Goal: Task Accomplishment & Management: Complete application form

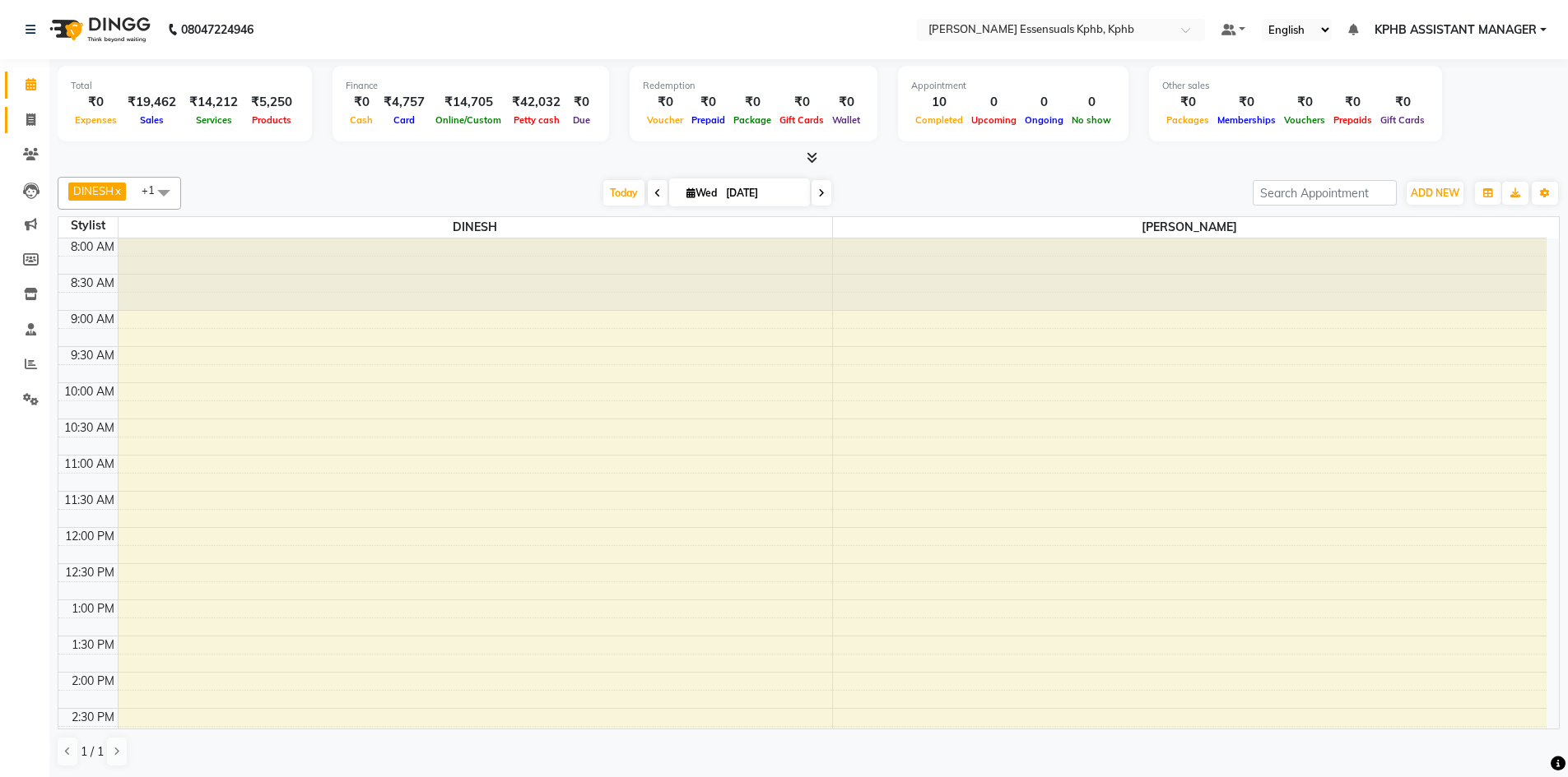
drag, startPoint x: 23, startPoint y: 130, endPoint x: 36, endPoint y: 131, distance: 13.0
click at [23, 130] on link "Invoice" at bounding box center [25, 120] width 40 height 27
select select "service"
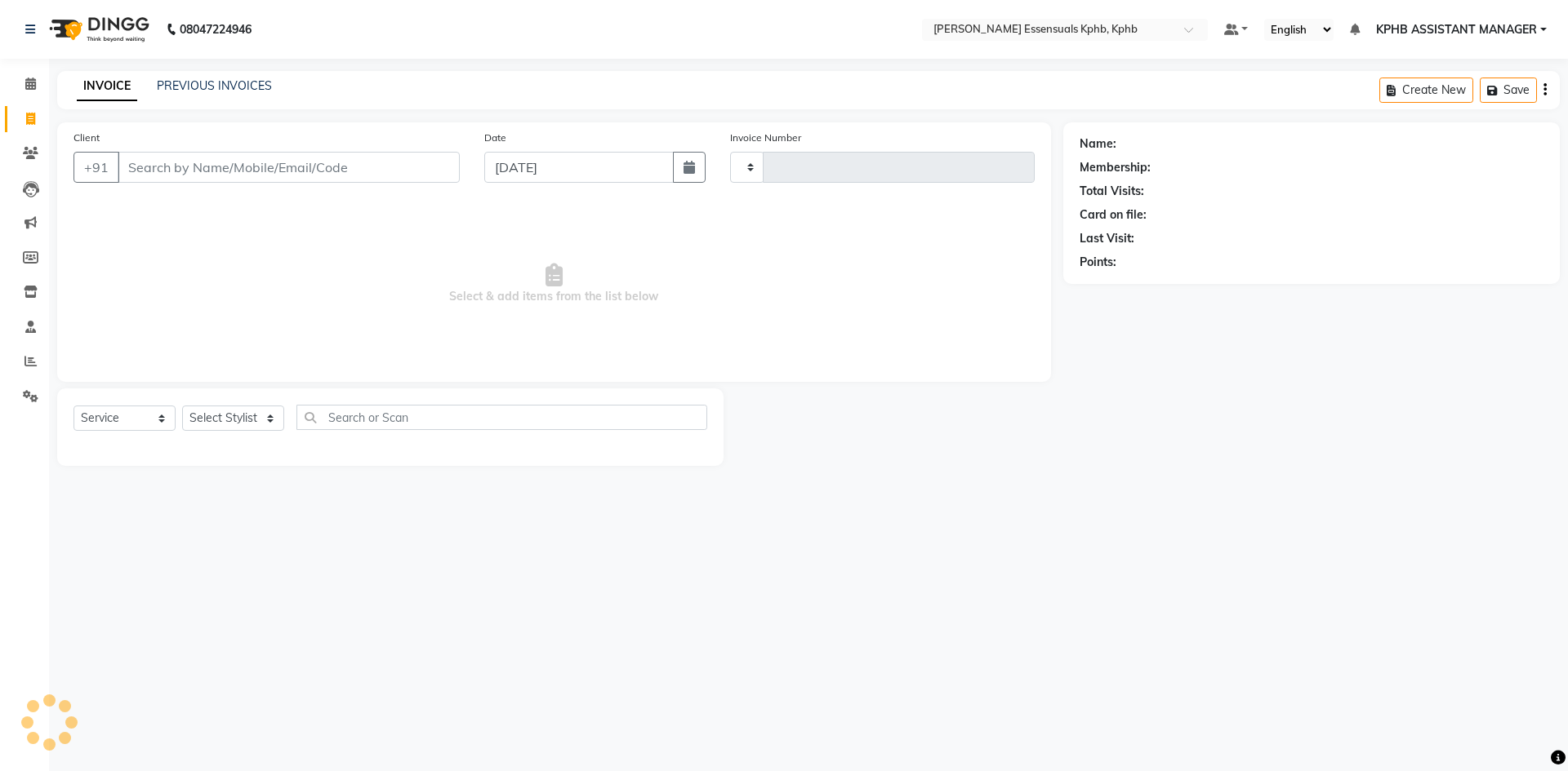
type input "1406"
select select "5938"
click at [153, 161] on input "Client" at bounding box center [288, 167] width 342 height 31
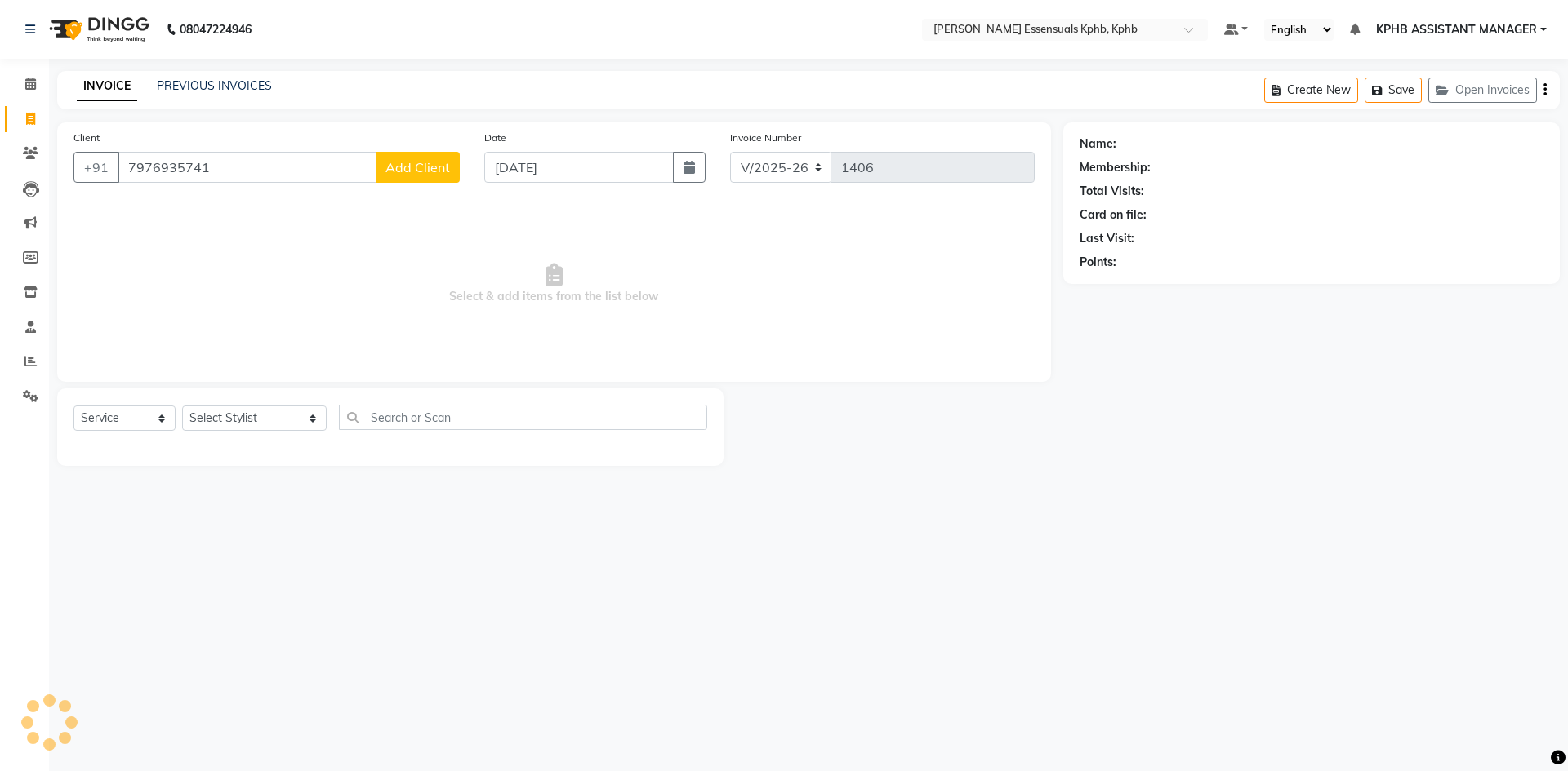
click at [143, 171] on input "7976935741" at bounding box center [246, 167] width 259 height 31
click at [127, 171] on input "7976935741" at bounding box center [246, 167] width 259 height 31
click at [135, 173] on input "7976935741" at bounding box center [246, 167] width 259 height 31
click at [176, 211] on button "AMOK 976935741 8" at bounding box center [201, 205] width 167 height 26
type input "9769357418"
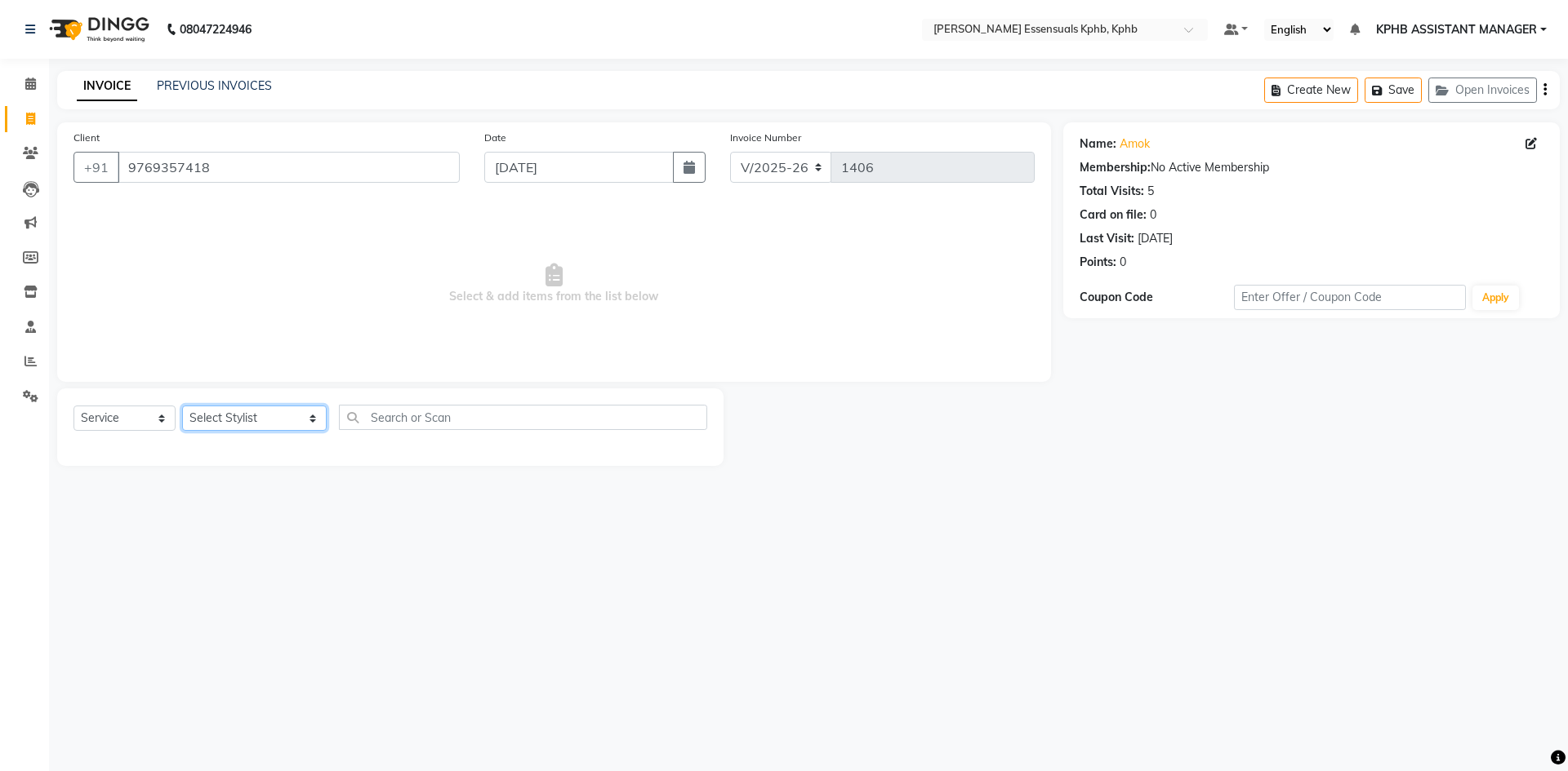
click at [270, 425] on select "Select Stylist [PERSON_NAME] KPHB ASSISTANT MANAGER [PERSON_NAME] [PERSON_NAME]…" at bounding box center [254, 418] width 144 height 25
select select "84873"
click at [182, 406] on select "Select Stylist [PERSON_NAME] KPHB ASSISTANT MANAGER [PERSON_NAME] [PERSON_NAME]…" at bounding box center [254, 418] width 144 height 25
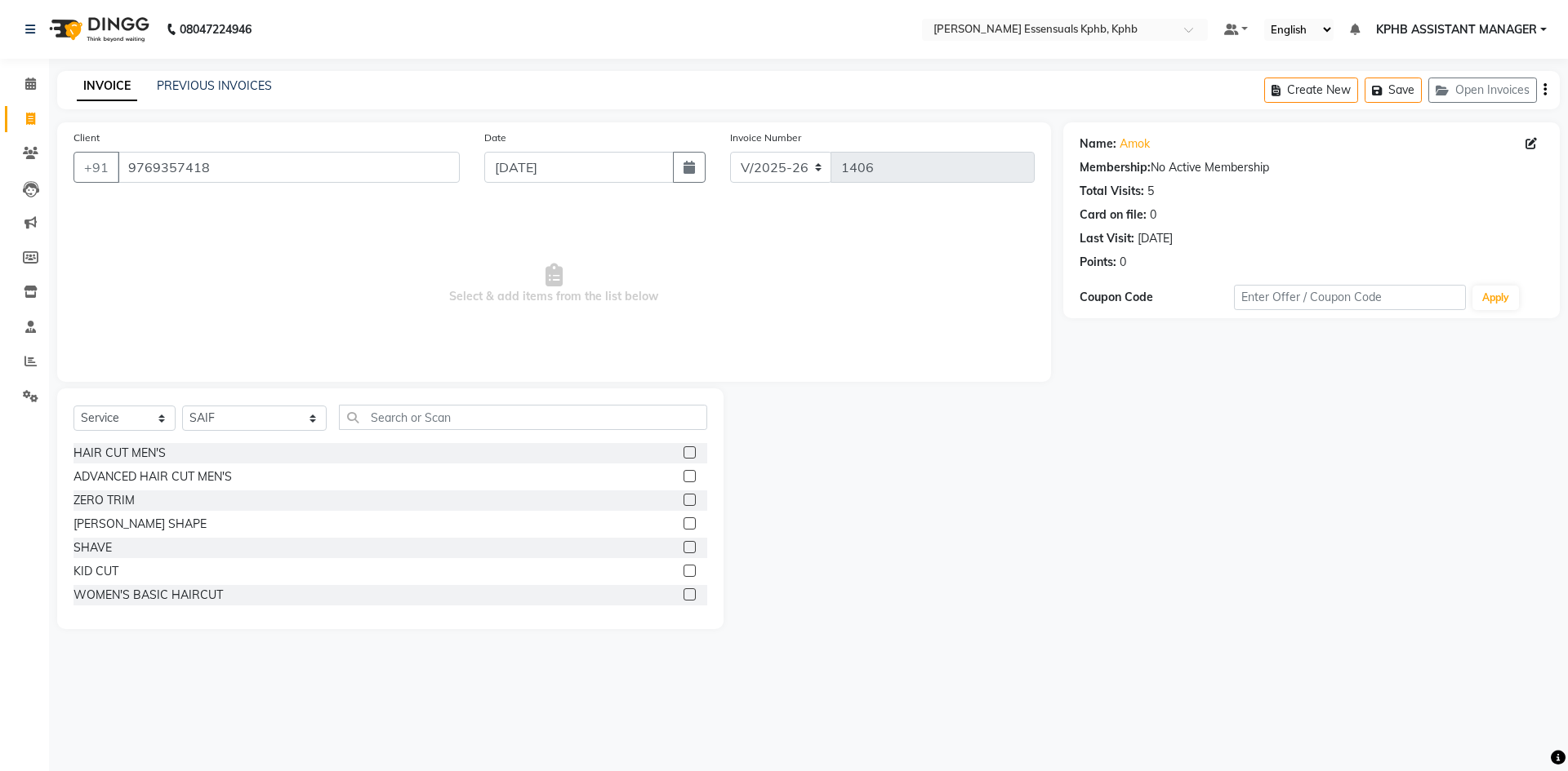
click at [683, 481] on label at bounding box center [689, 476] width 12 height 12
click at [683, 481] on input "checkbox" at bounding box center [688, 477] width 10 height 10
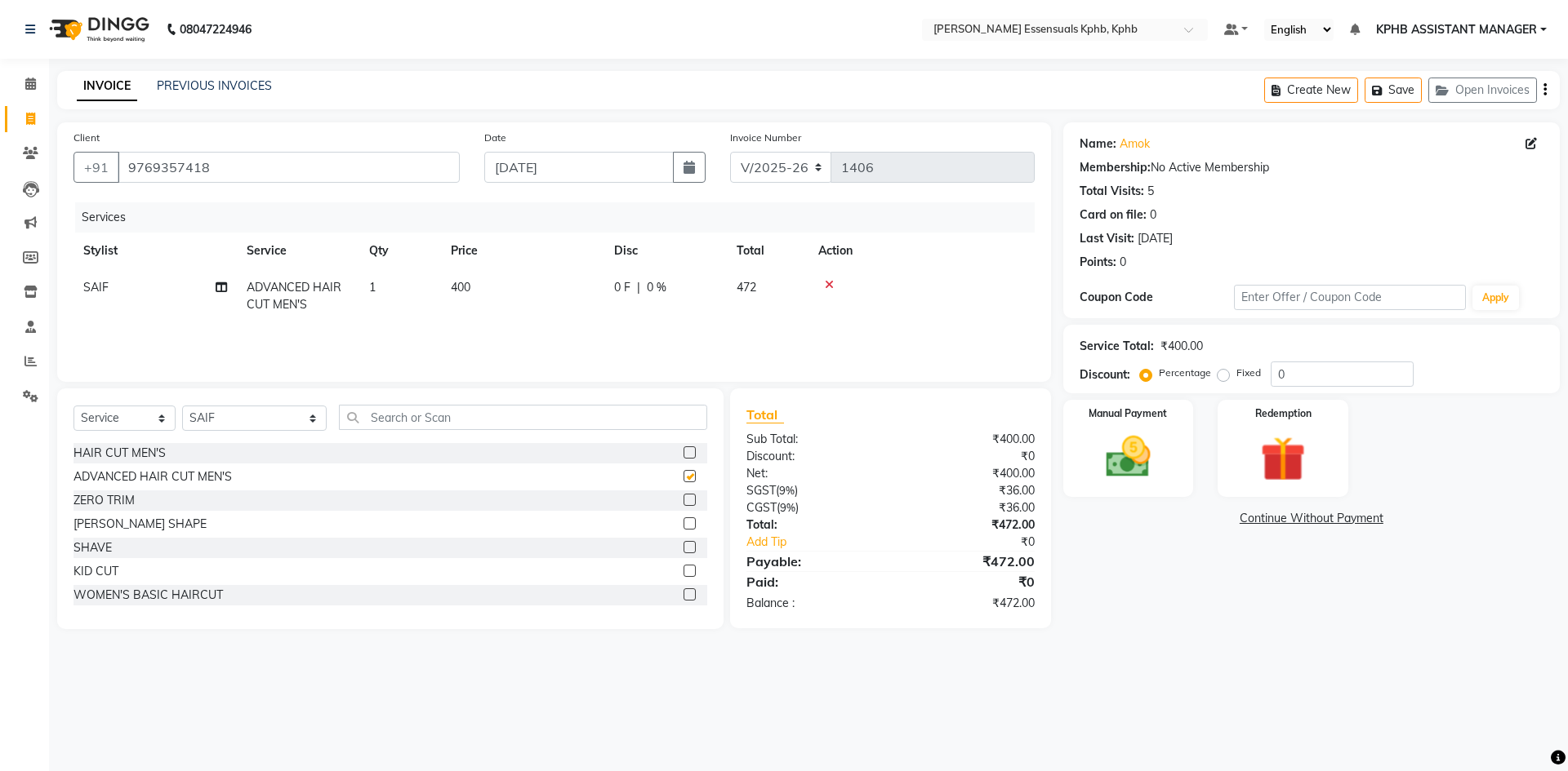
checkbox input "false"
click at [683, 526] on label at bounding box center [689, 523] width 12 height 12
click at [683, 526] on input "checkbox" at bounding box center [688, 524] width 10 height 10
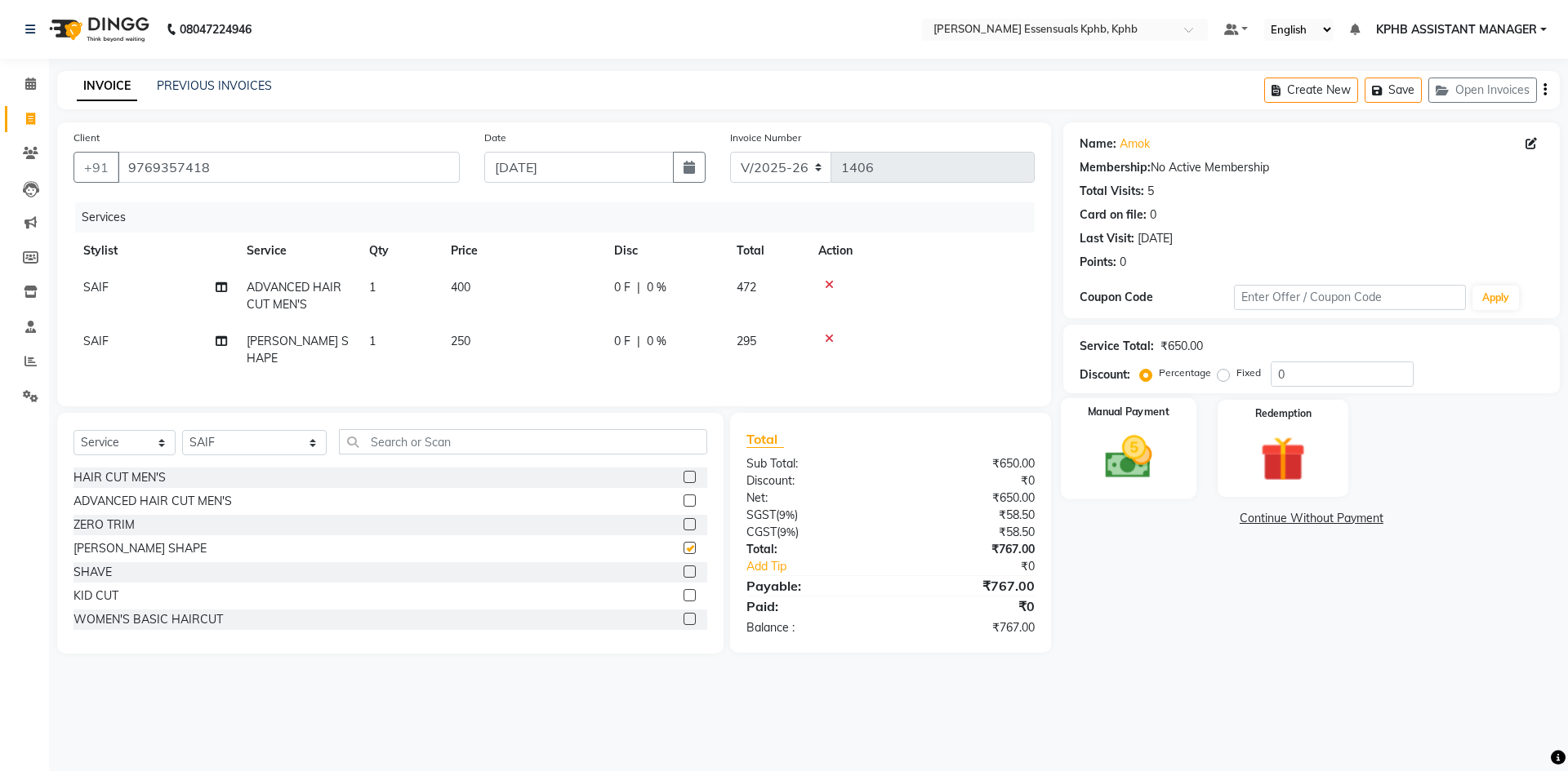
checkbox input "false"
click at [1138, 452] on img at bounding box center [1127, 457] width 76 height 54
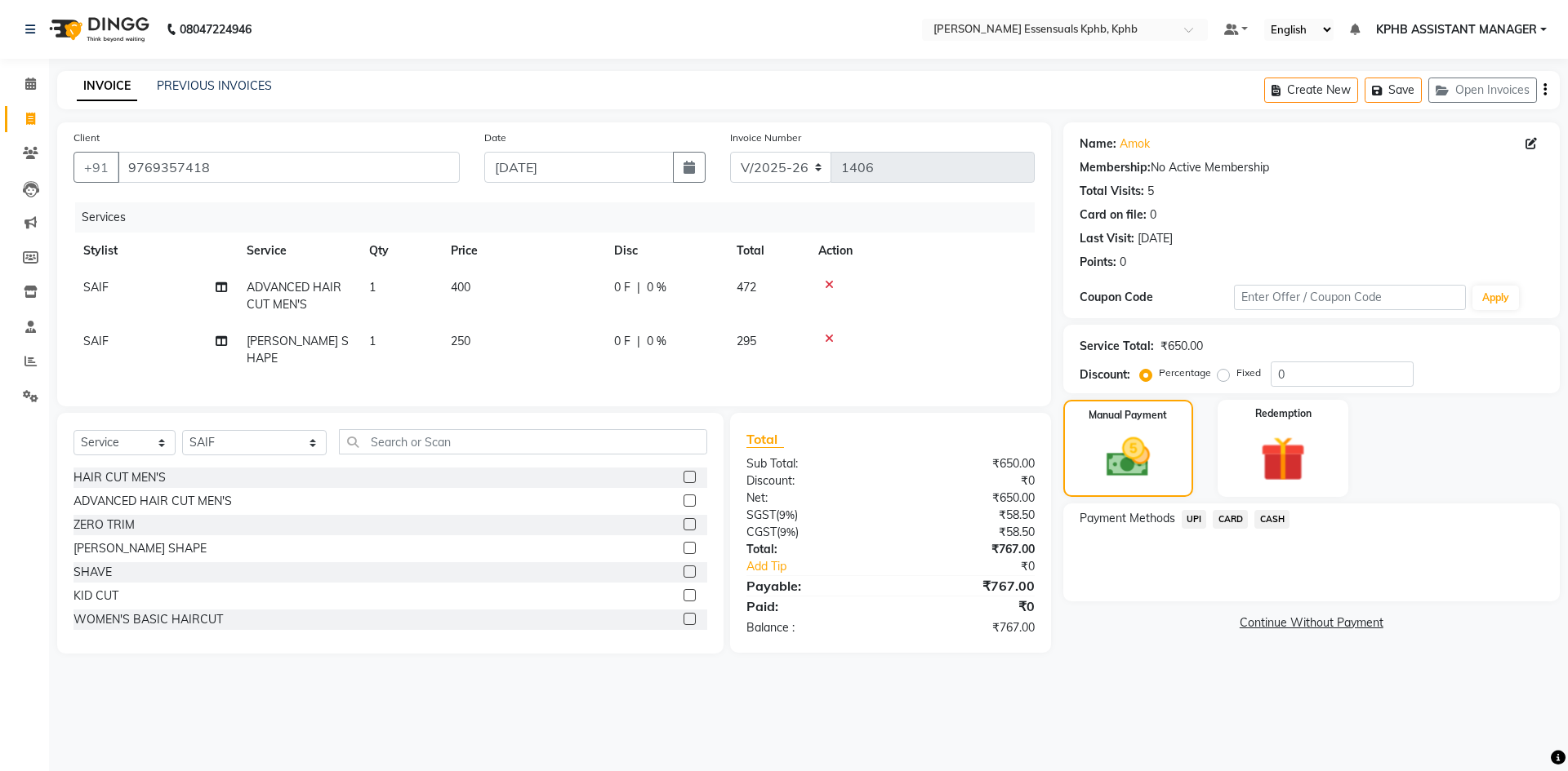
click at [1208, 512] on div "CARD" at bounding box center [1227, 522] width 41 height 22
click at [1171, 520] on span "Payment Methods" at bounding box center [1127, 519] width 96 height 17
drag, startPoint x: 1202, startPoint y: 516, endPoint x: 1201, endPoint y: 526, distance: 10.0
click at [1201, 516] on span "UPI" at bounding box center [1194, 520] width 25 height 19
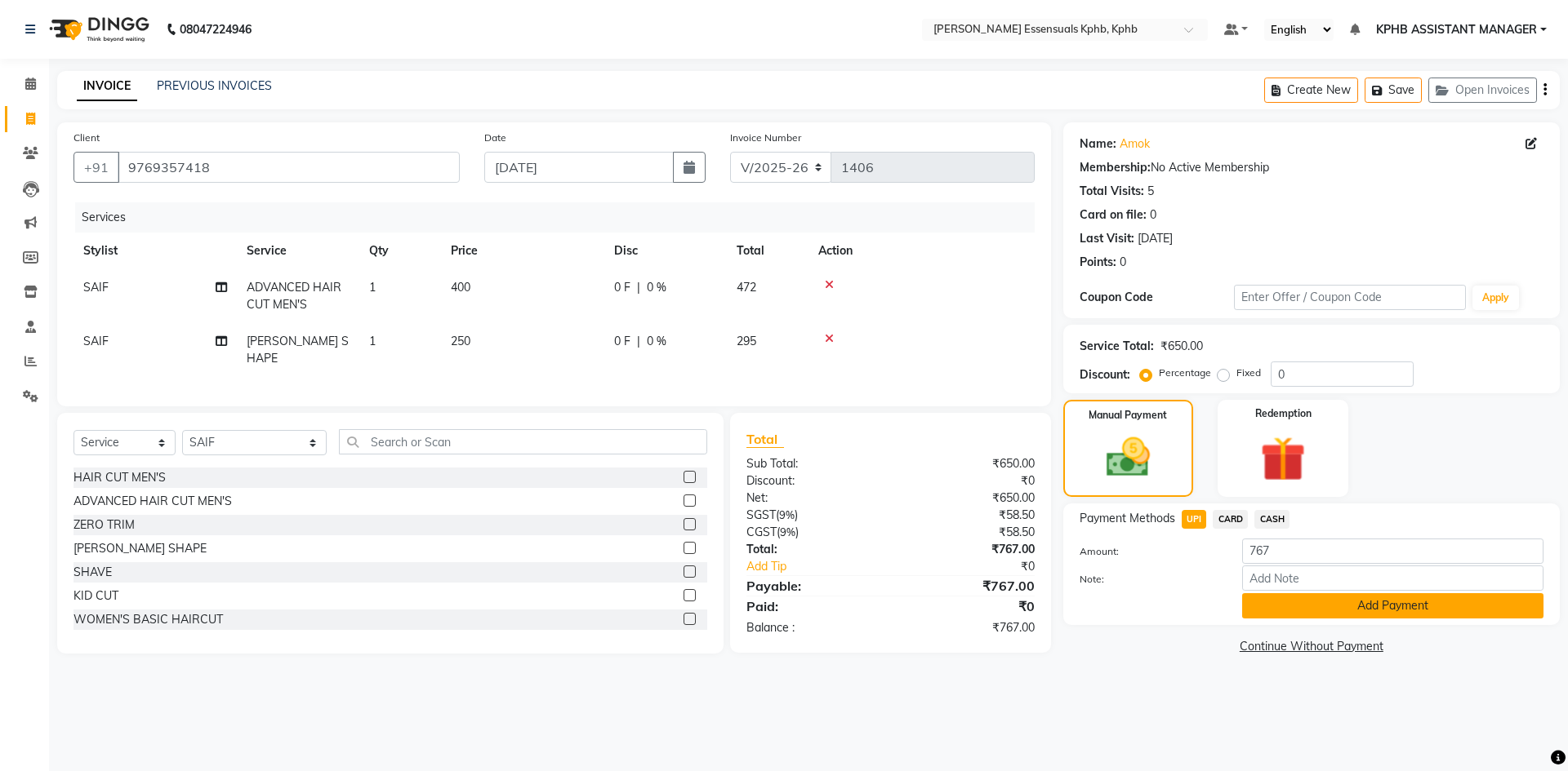
click at [1297, 611] on button "Add Payment" at bounding box center [1392, 605] width 301 height 25
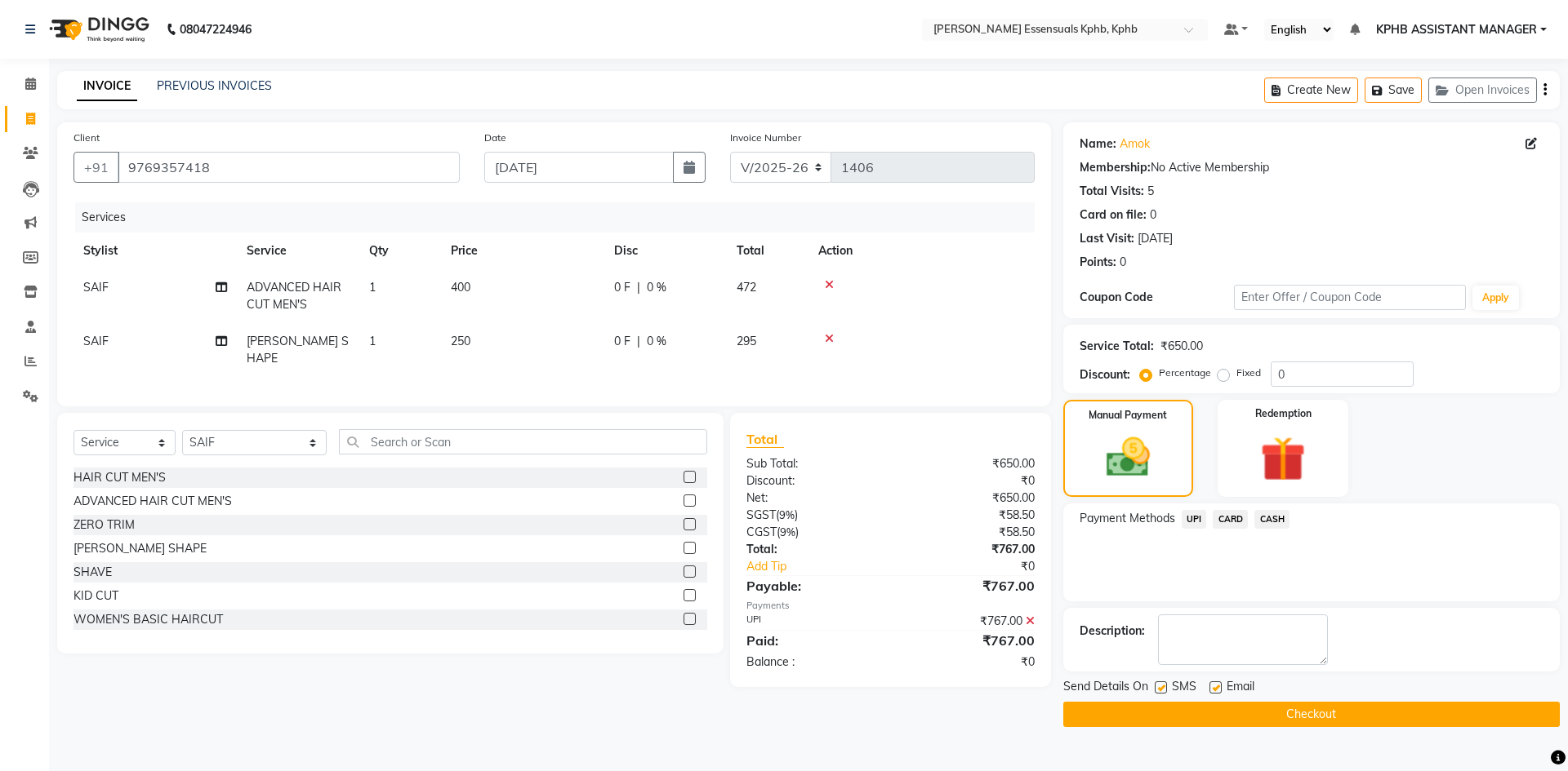
click at [1263, 720] on button "Checkout" at bounding box center [1311, 714] width 497 height 25
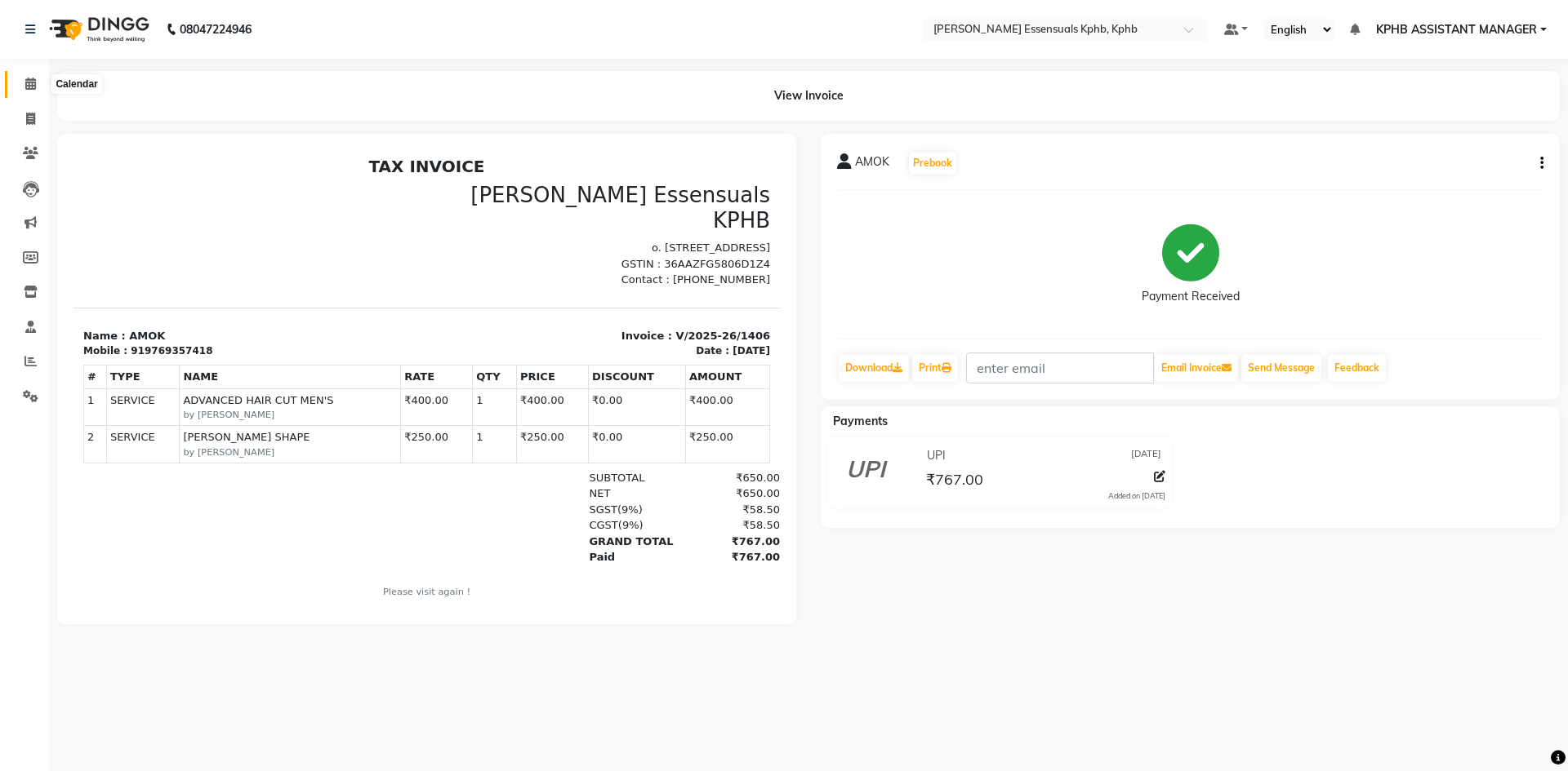
click at [33, 77] on span at bounding box center [30, 84] width 28 height 19
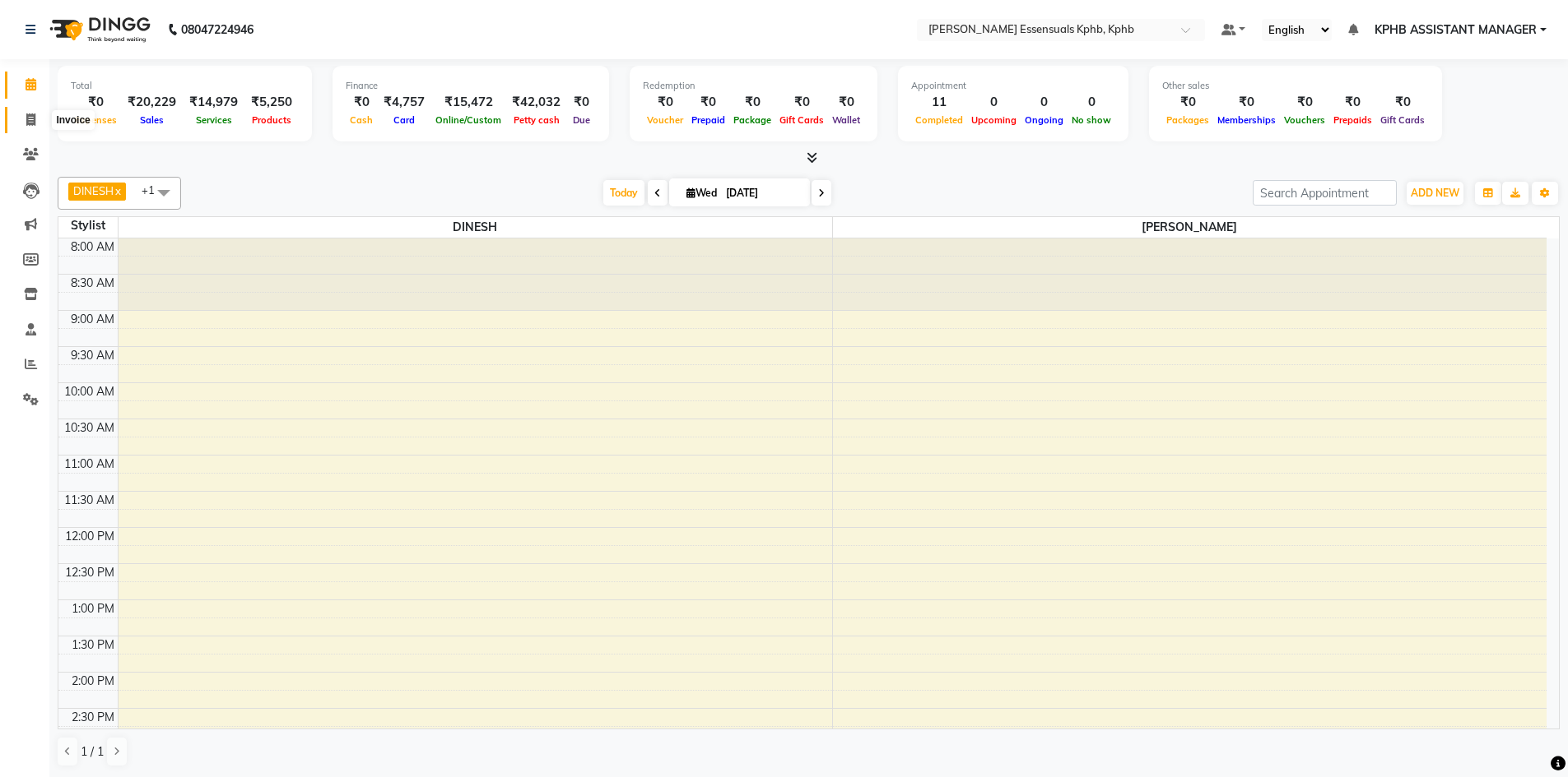
click at [21, 119] on span at bounding box center [30, 121] width 28 height 19
select select "service"
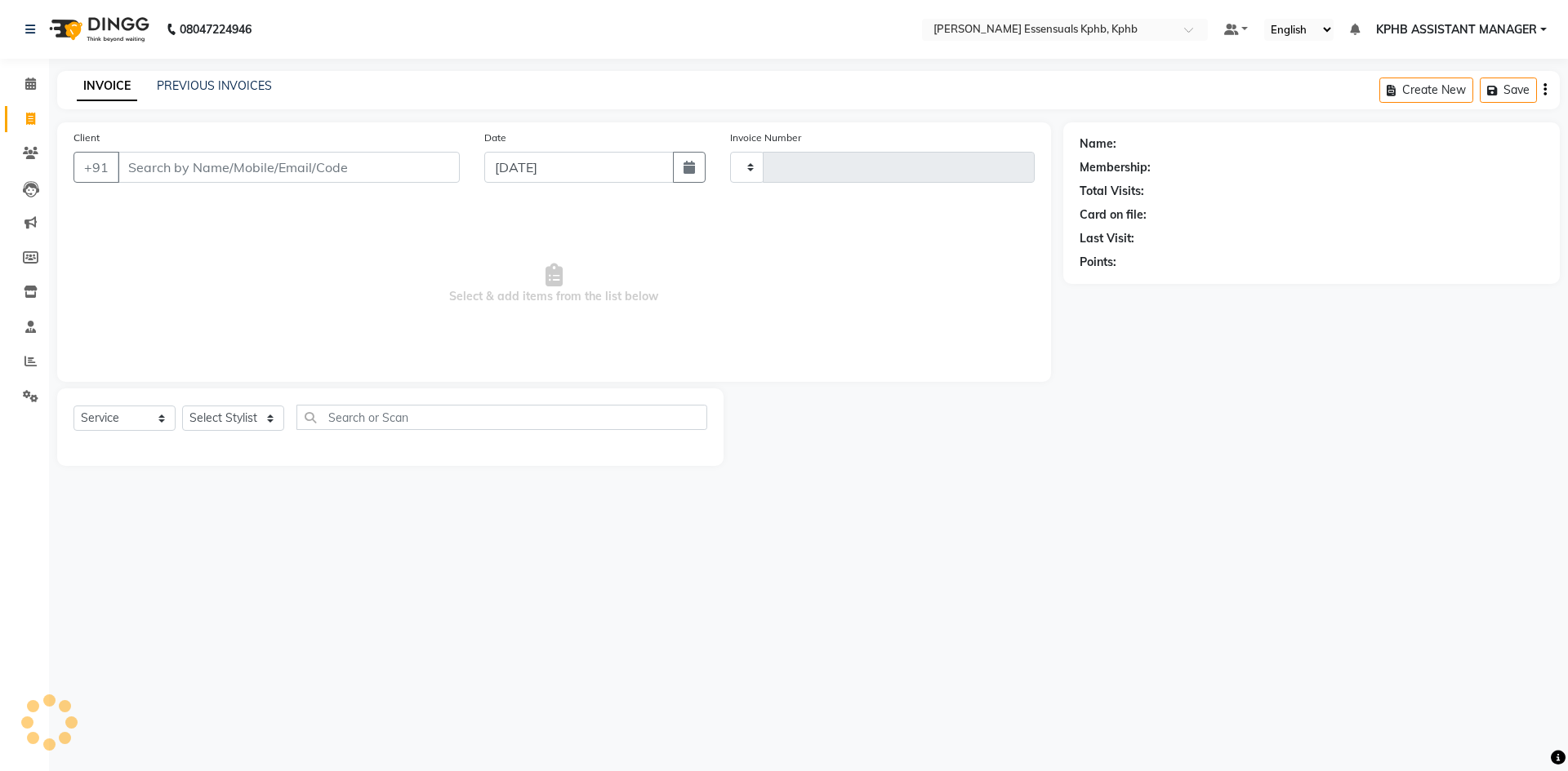
type input "1407"
select select "5938"
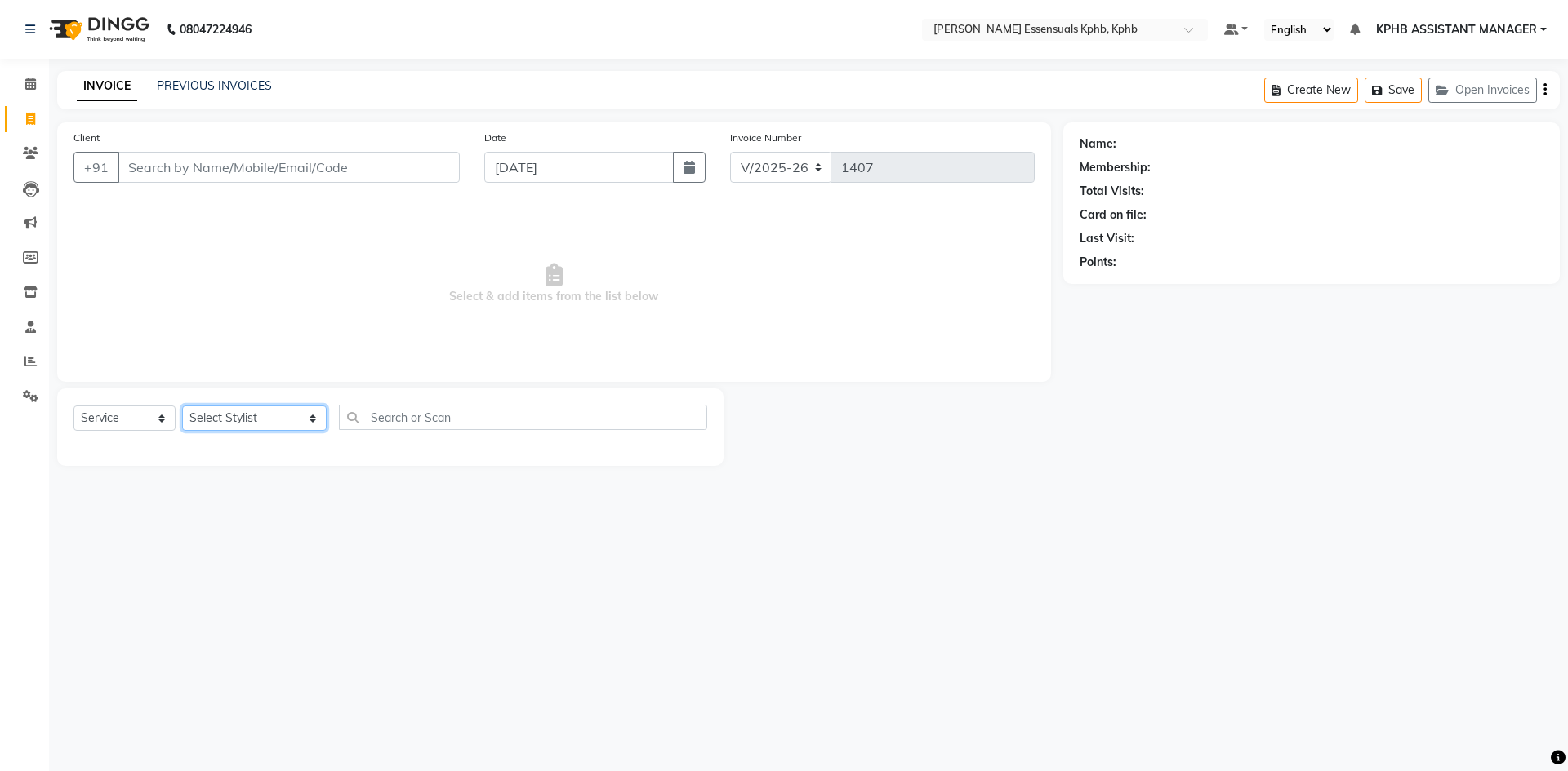
click at [259, 421] on select "Select Stylist ARSLAN DINESH GLORY KPHB ASSISTANT MANAGER KRISHNA VENI MANJULA …" at bounding box center [254, 418] width 144 height 25
select select "84873"
click at [182, 406] on select "Select Stylist ARSLAN DINESH GLORY KPHB ASSISTANT MANAGER KRISHNA VENI MANJULA …" at bounding box center [254, 418] width 144 height 25
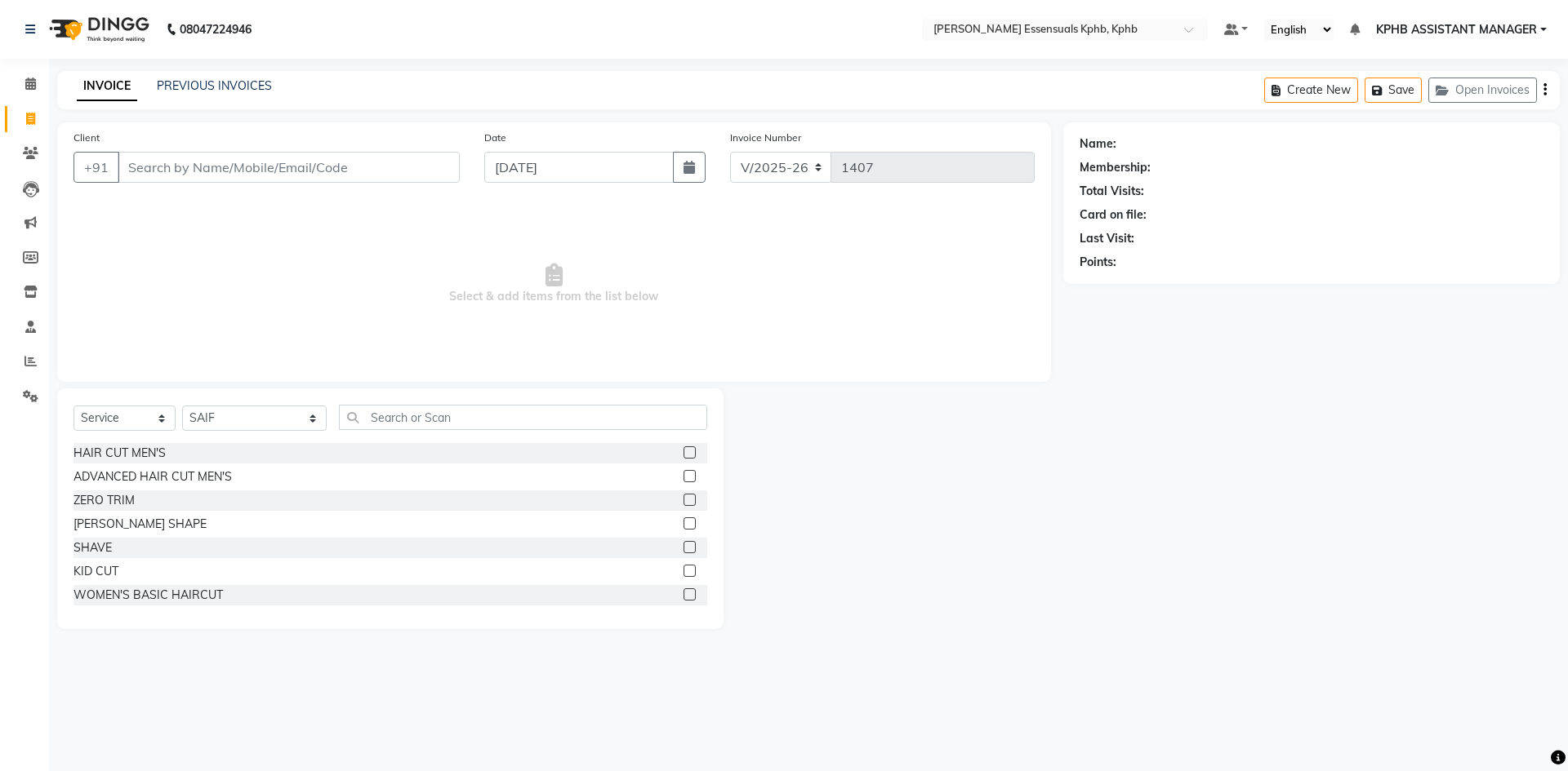
click at [668, 477] on div "ADVANCED HAIR CUT MEN'S" at bounding box center [390, 477] width 634 height 21
click at [683, 477] on label at bounding box center [689, 476] width 12 height 12
click at [683, 477] on input "checkbox" at bounding box center [688, 477] width 10 height 10
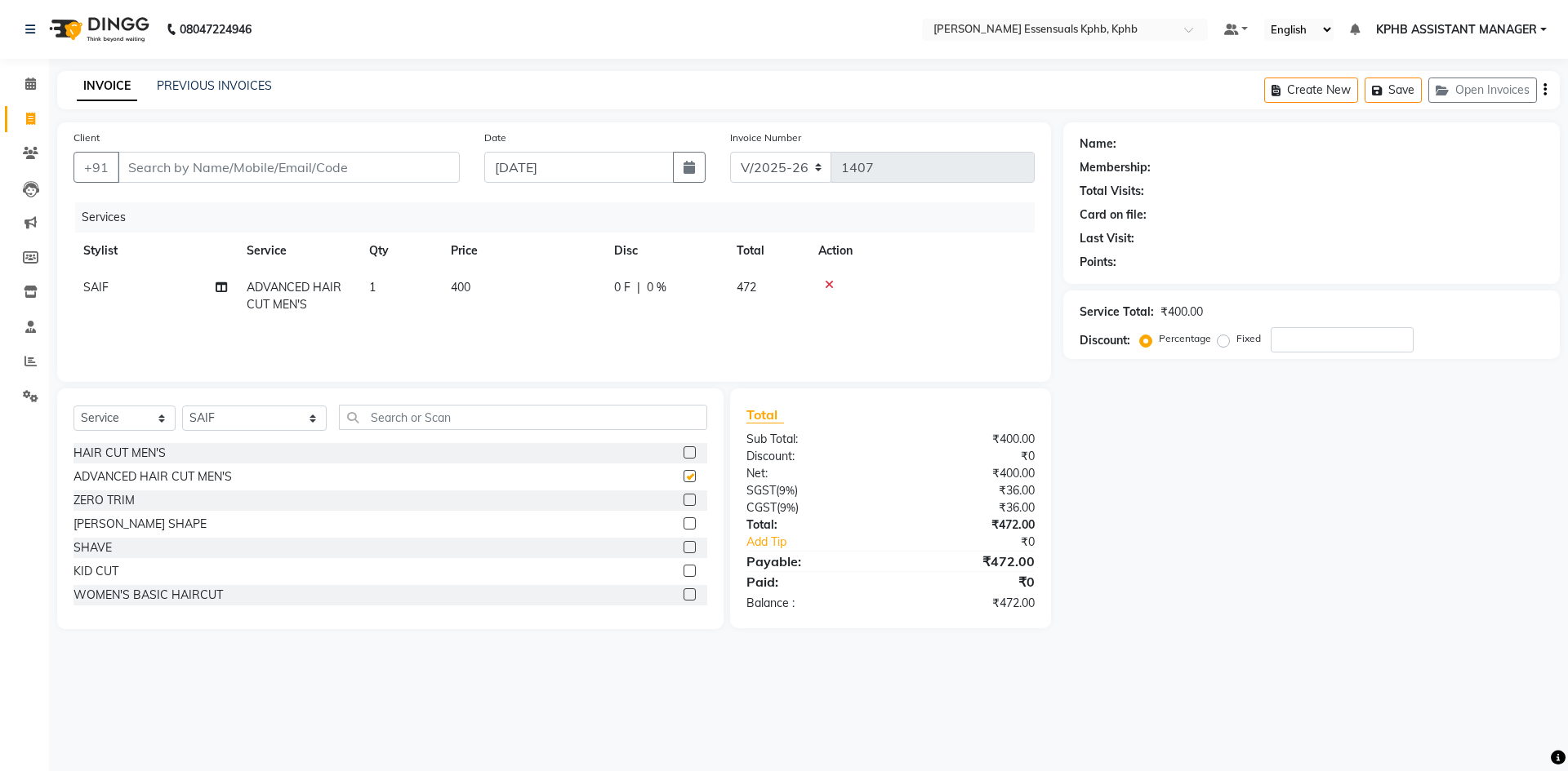
checkbox input "false"
click at [683, 521] on label at bounding box center [689, 523] width 12 height 12
click at [683, 521] on input "checkbox" at bounding box center [688, 524] width 10 height 10
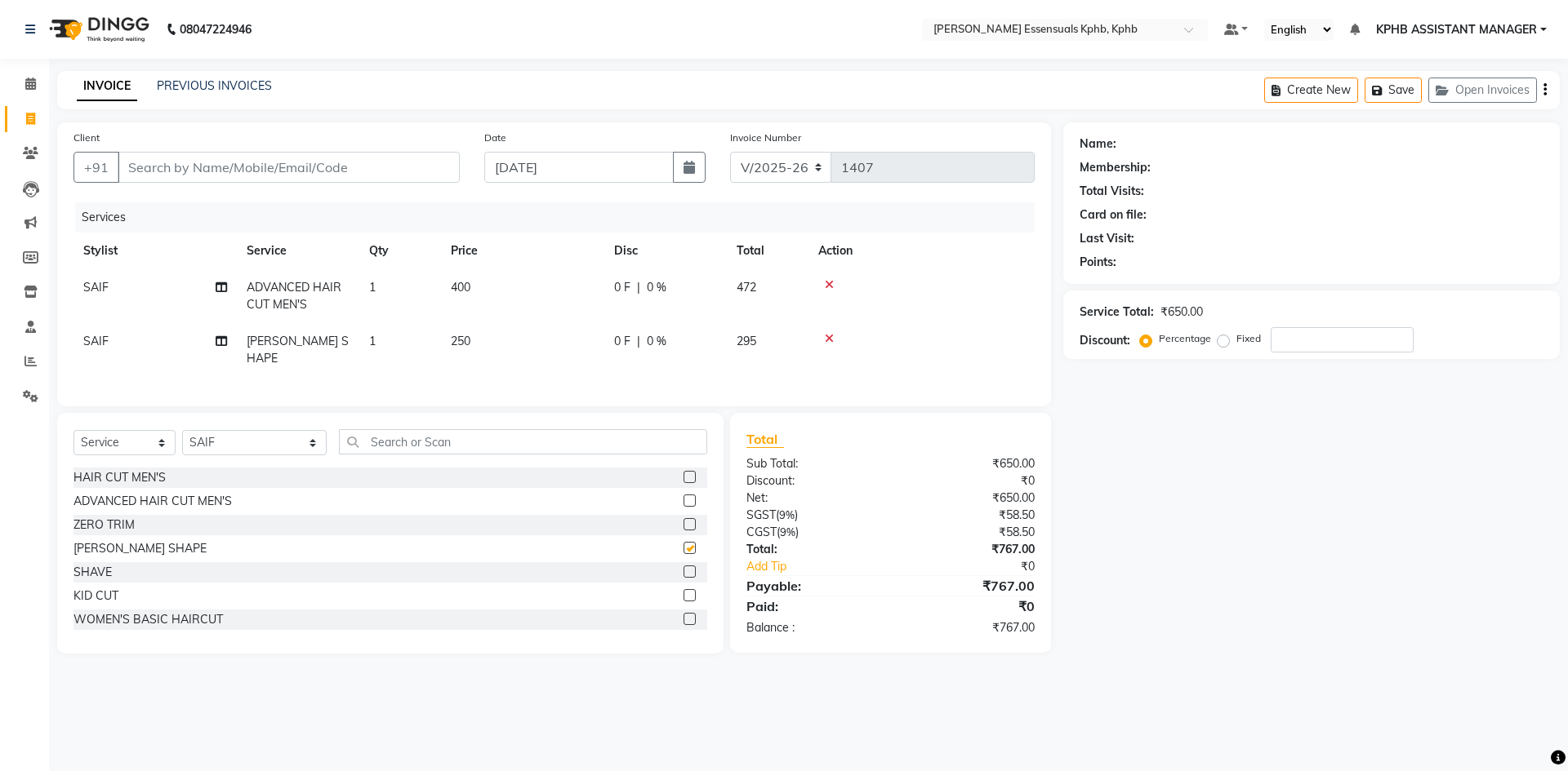
checkbox input "false"
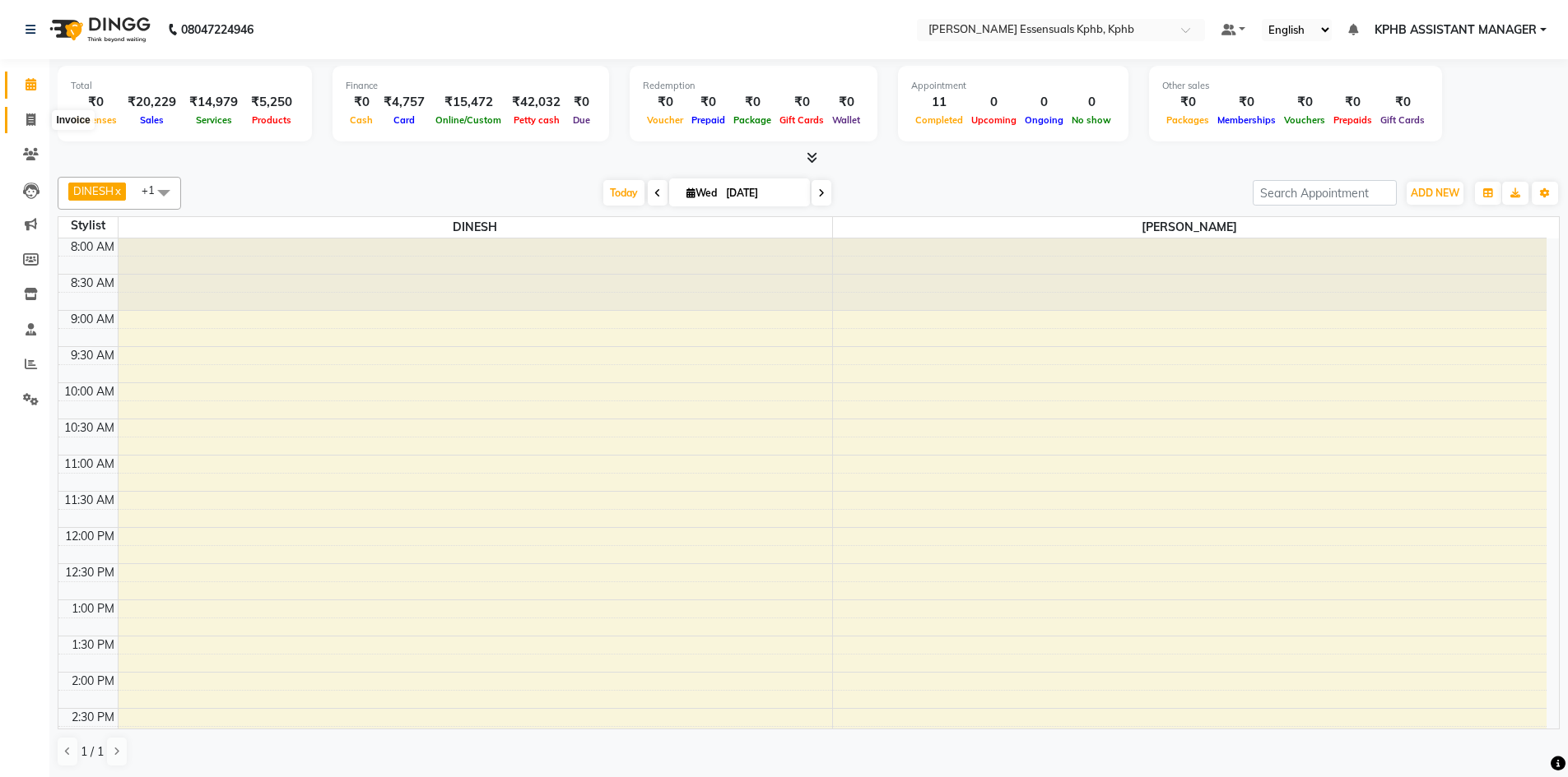
click at [26, 120] on icon at bounding box center [31, 119] width 9 height 12
select select "5938"
select select "service"
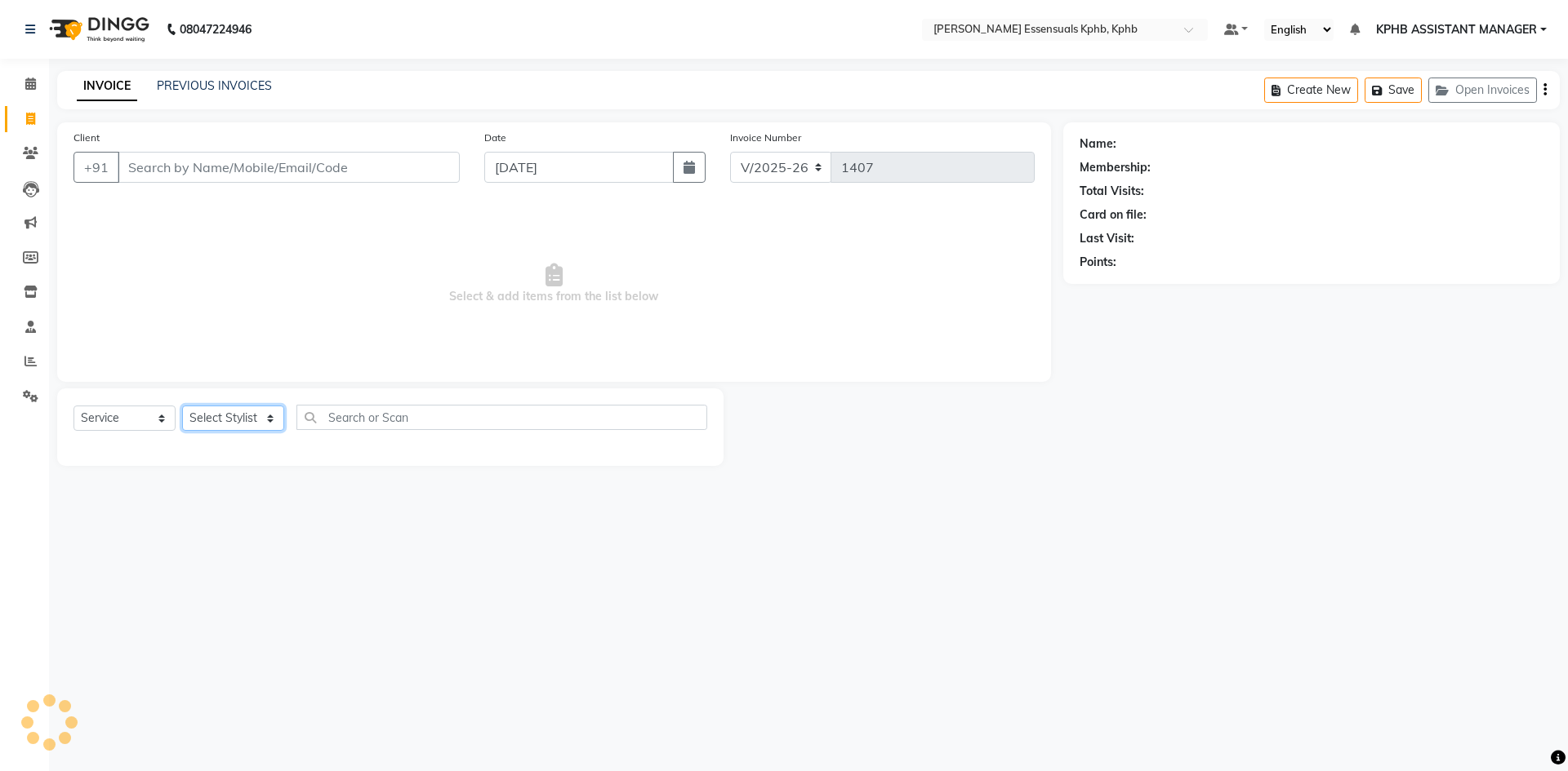
click at [281, 425] on select "Select Stylist" at bounding box center [232, 418] width 102 height 25
click at [268, 423] on select "Select Stylist" at bounding box center [232, 418] width 102 height 25
click at [268, 420] on select "Select Stylist" at bounding box center [232, 418] width 102 height 25
select select "68595"
click at [182, 406] on select "Select Stylist [PERSON_NAME] KPHB ASSISTANT MANAGER [PERSON_NAME] [PERSON_NAME]…" at bounding box center [254, 418] width 144 height 25
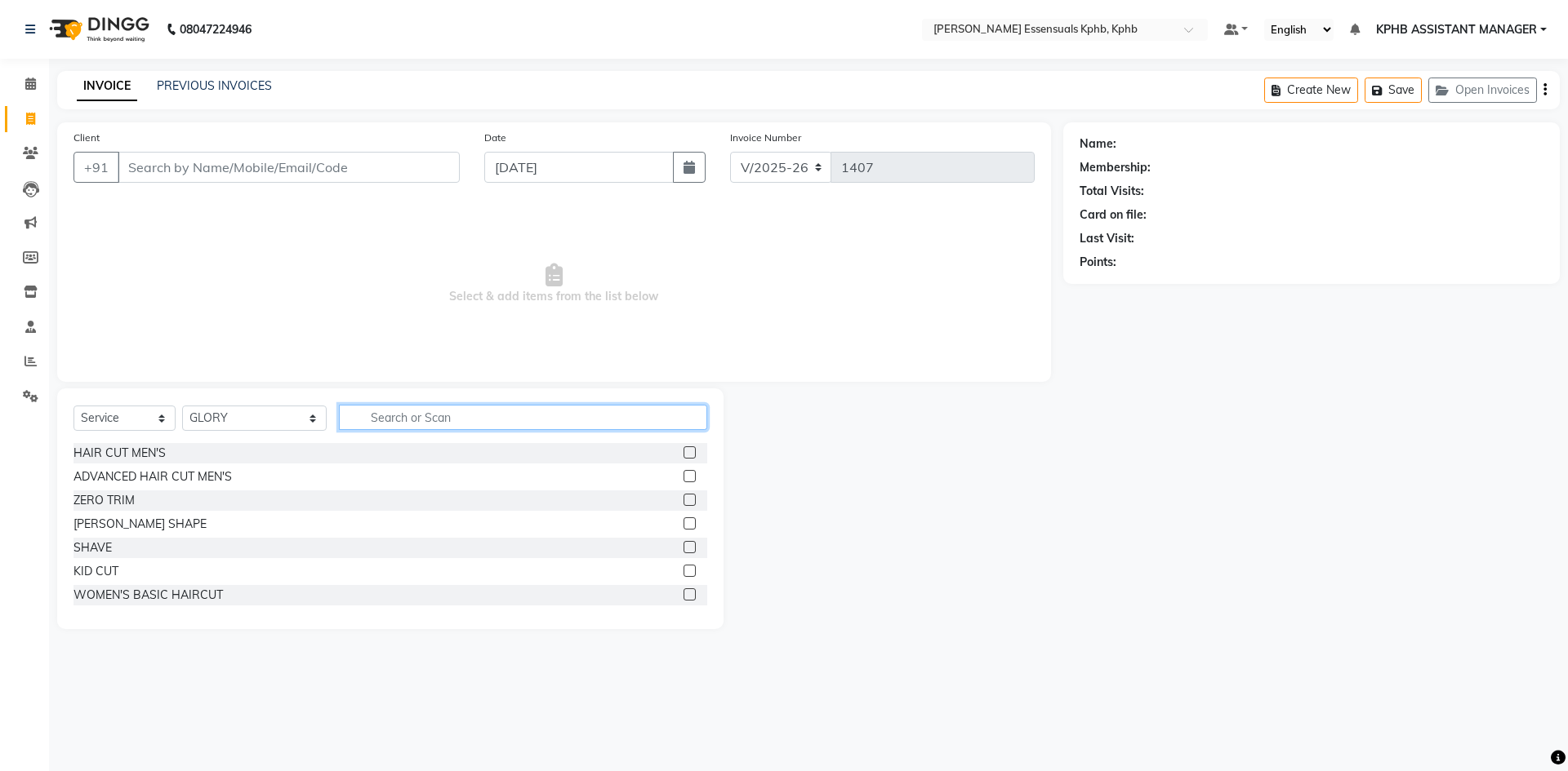
click at [383, 423] on input "text" at bounding box center [523, 417] width 368 height 25
type input "HEA"
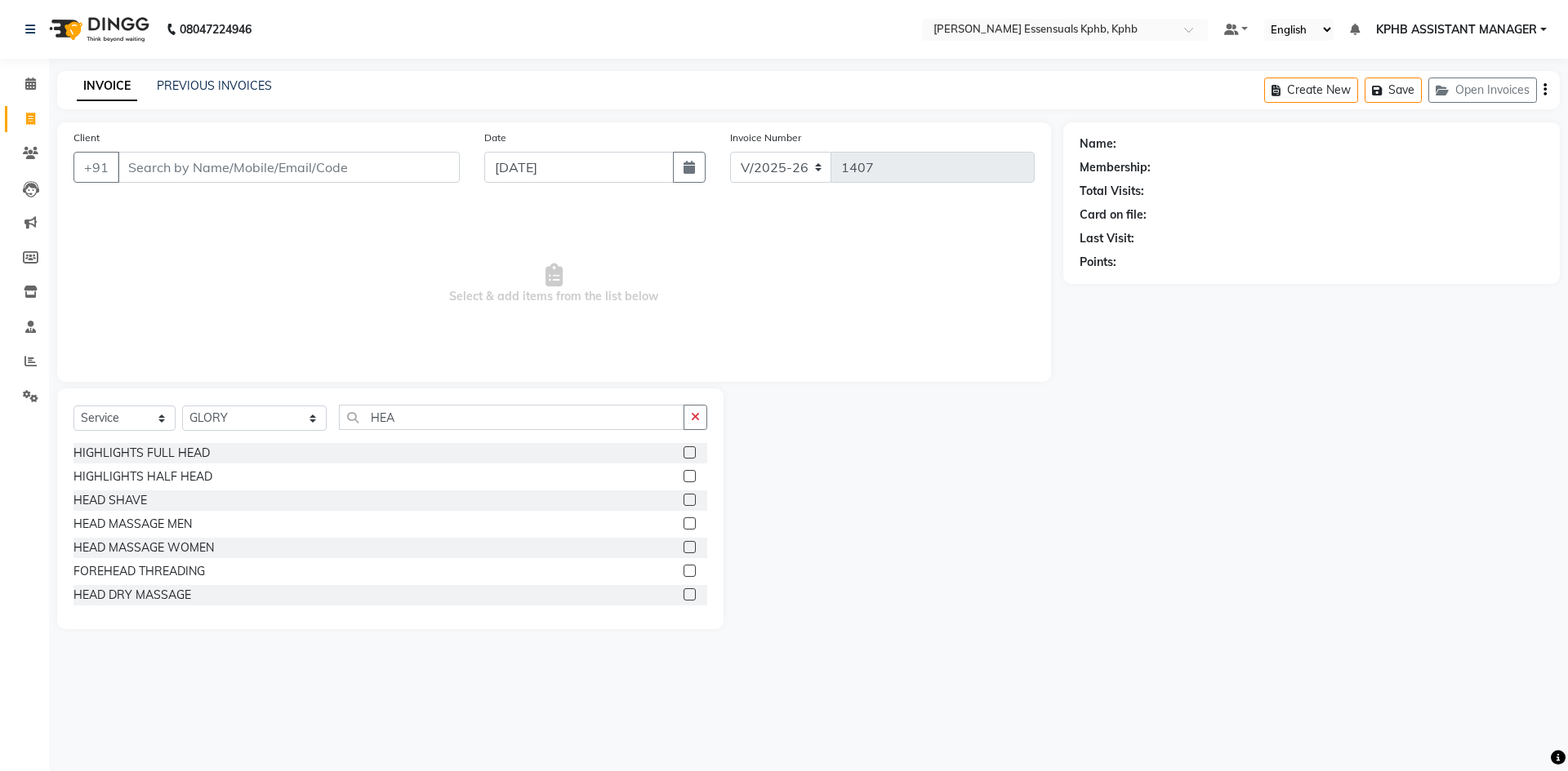
click at [683, 518] on label at bounding box center [689, 523] width 12 height 12
click at [683, 519] on input "checkbox" at bounding box center [688, 524] width 10 height 10
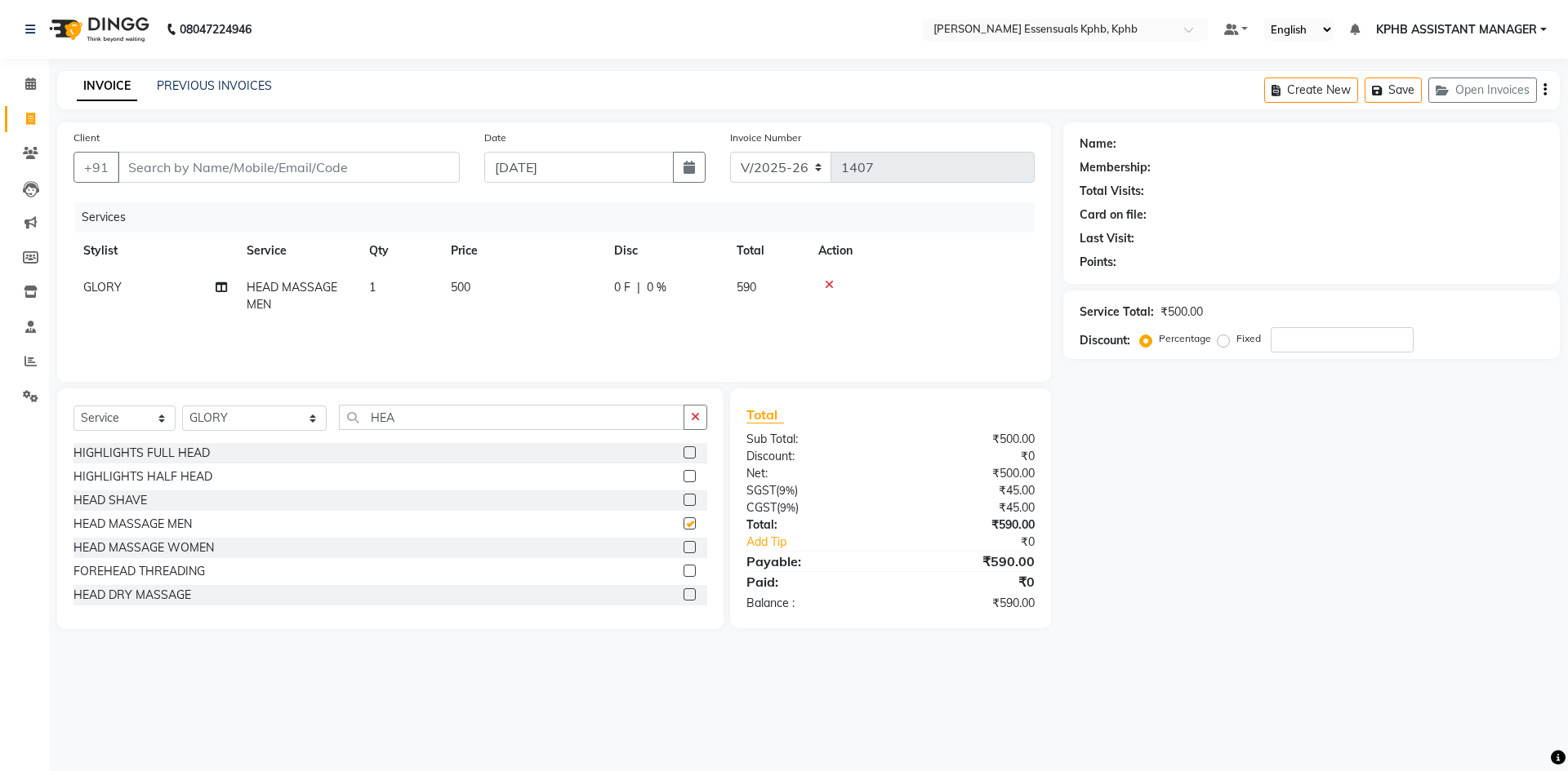
checkbox input "false"
click at [855, 550] on link "Add Tip" at bounding box center [825, 542] width 182 height 17
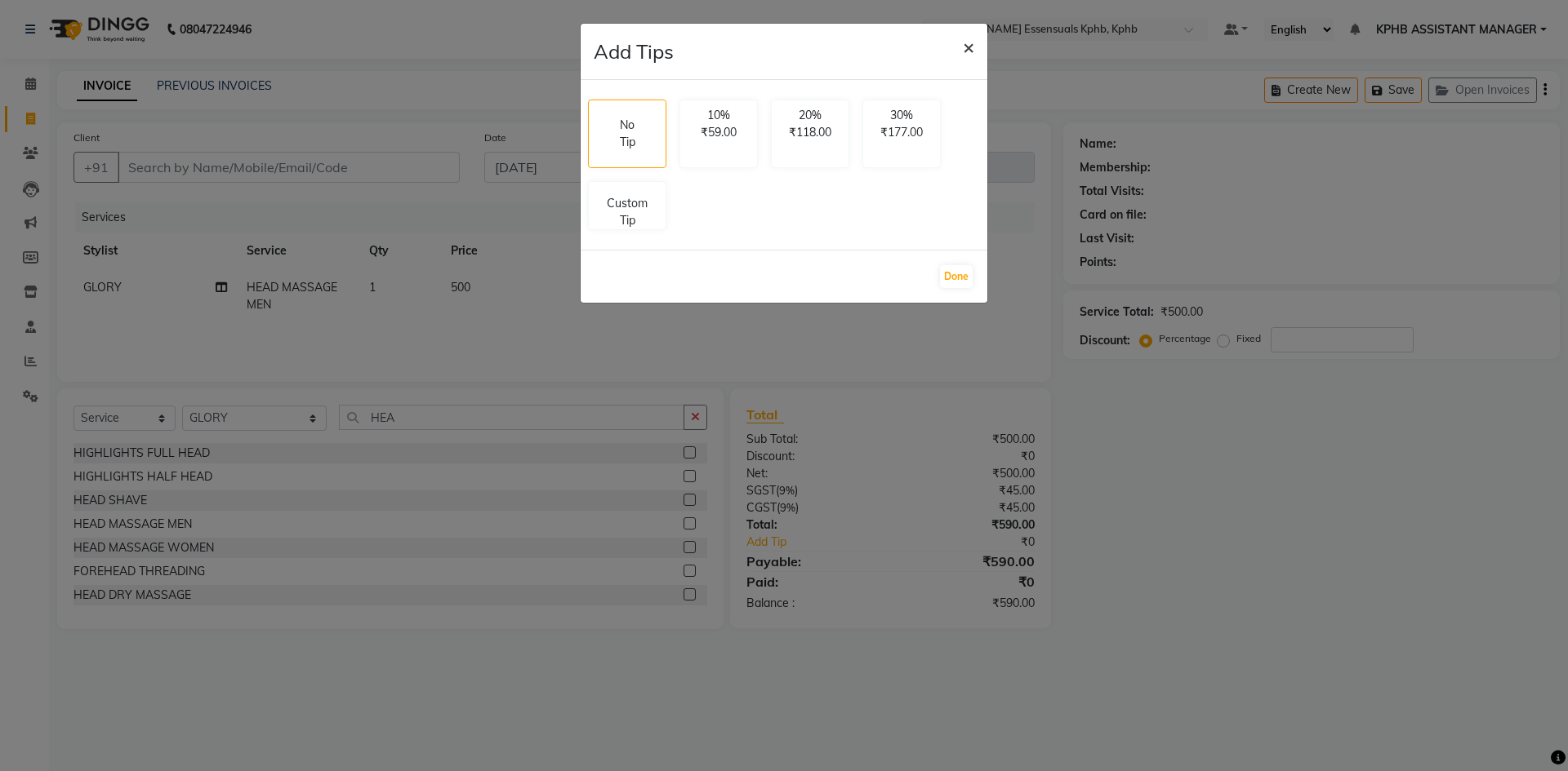
click at [972, 50] on span "×" at bounding box center [968, 47] width 11 height 24
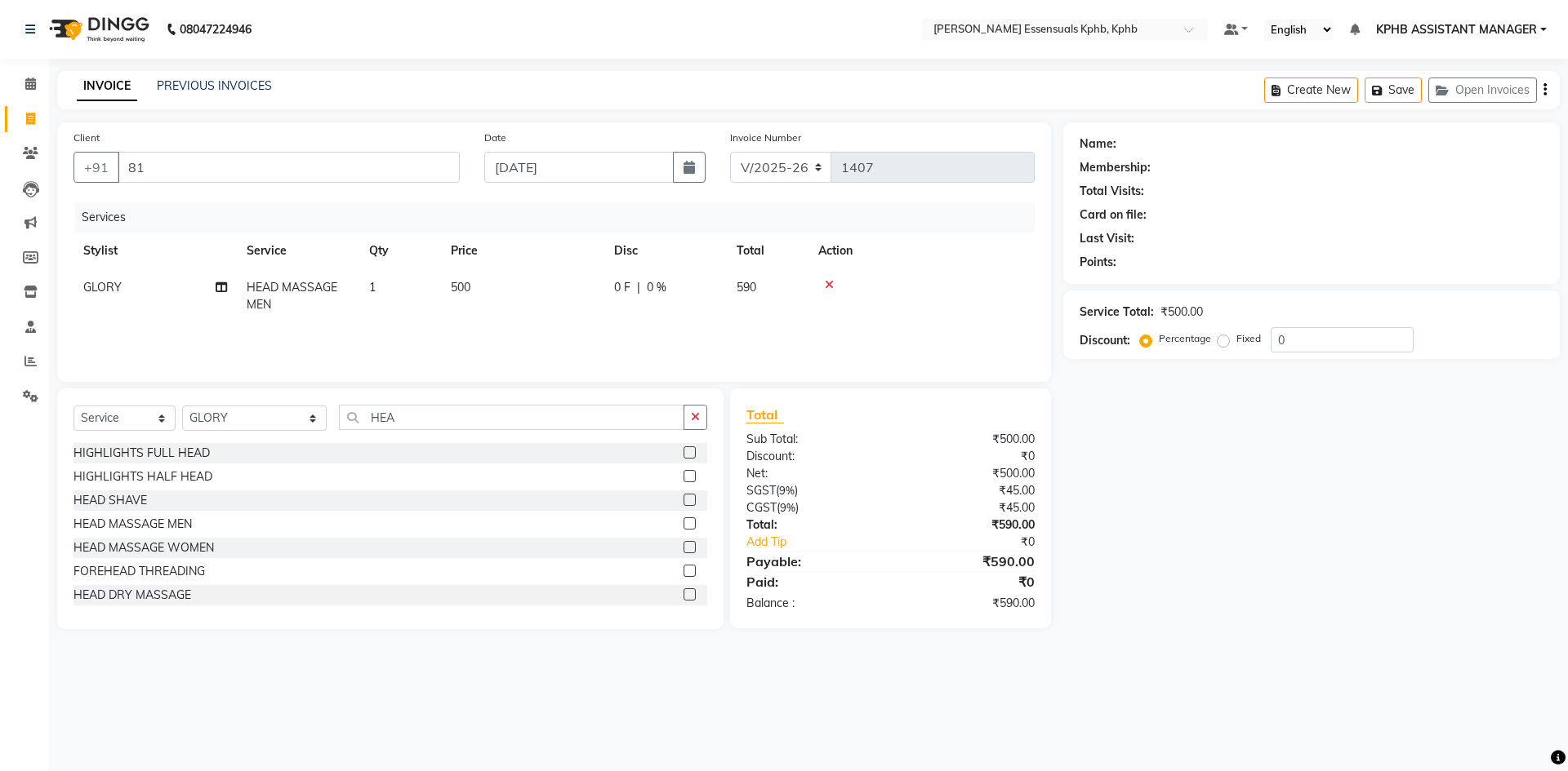
select select "5938"
select select "service"
select select "68595"
type input "8106744865"
click at [403, 185] on div "Client +91 8106744865 Add Client" at bounding box center [266, 162] width 411 height 67
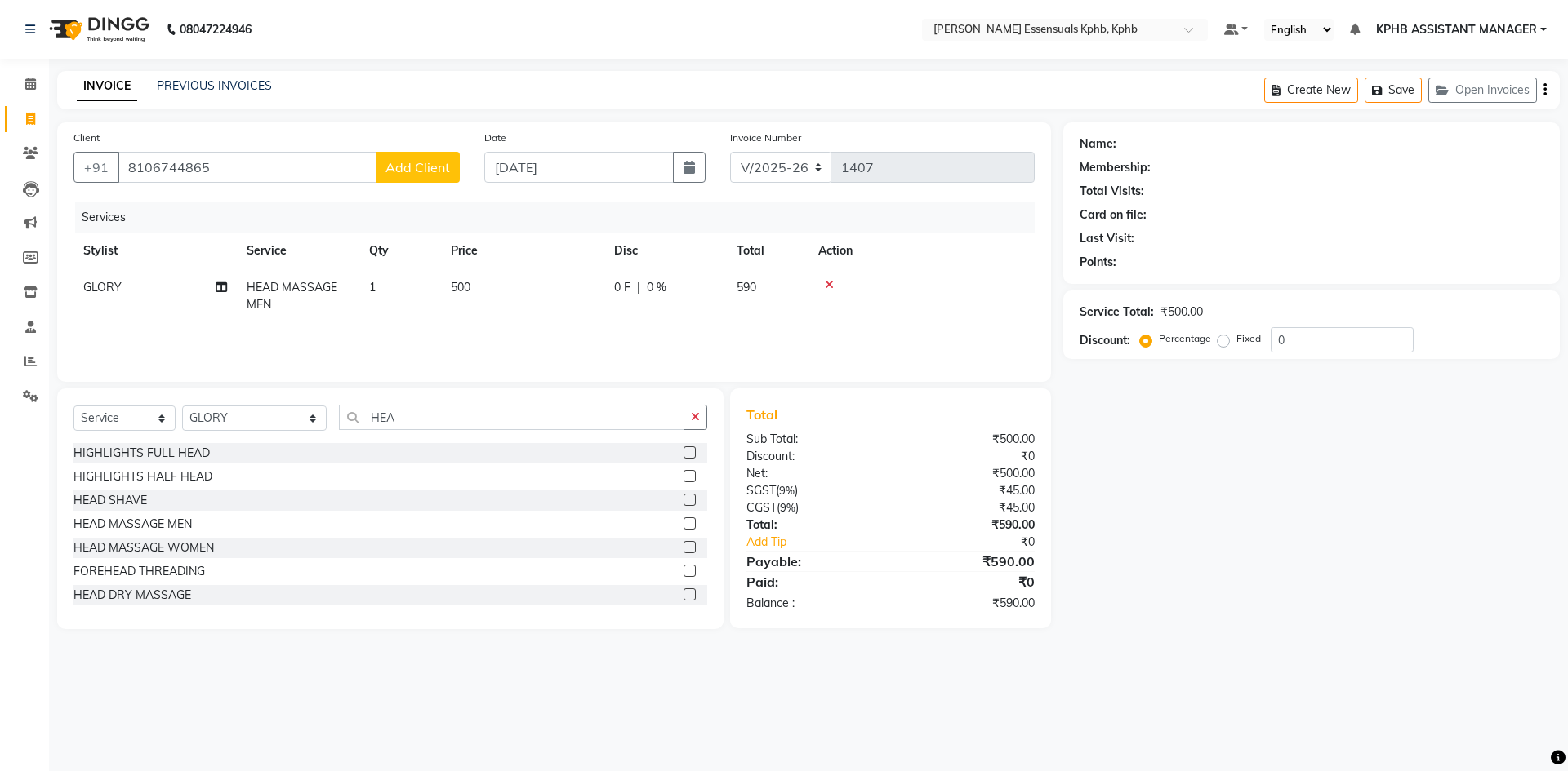
click at [415, 171] on span "Add Client" at bounding box center [417, 167] width 65 height 16
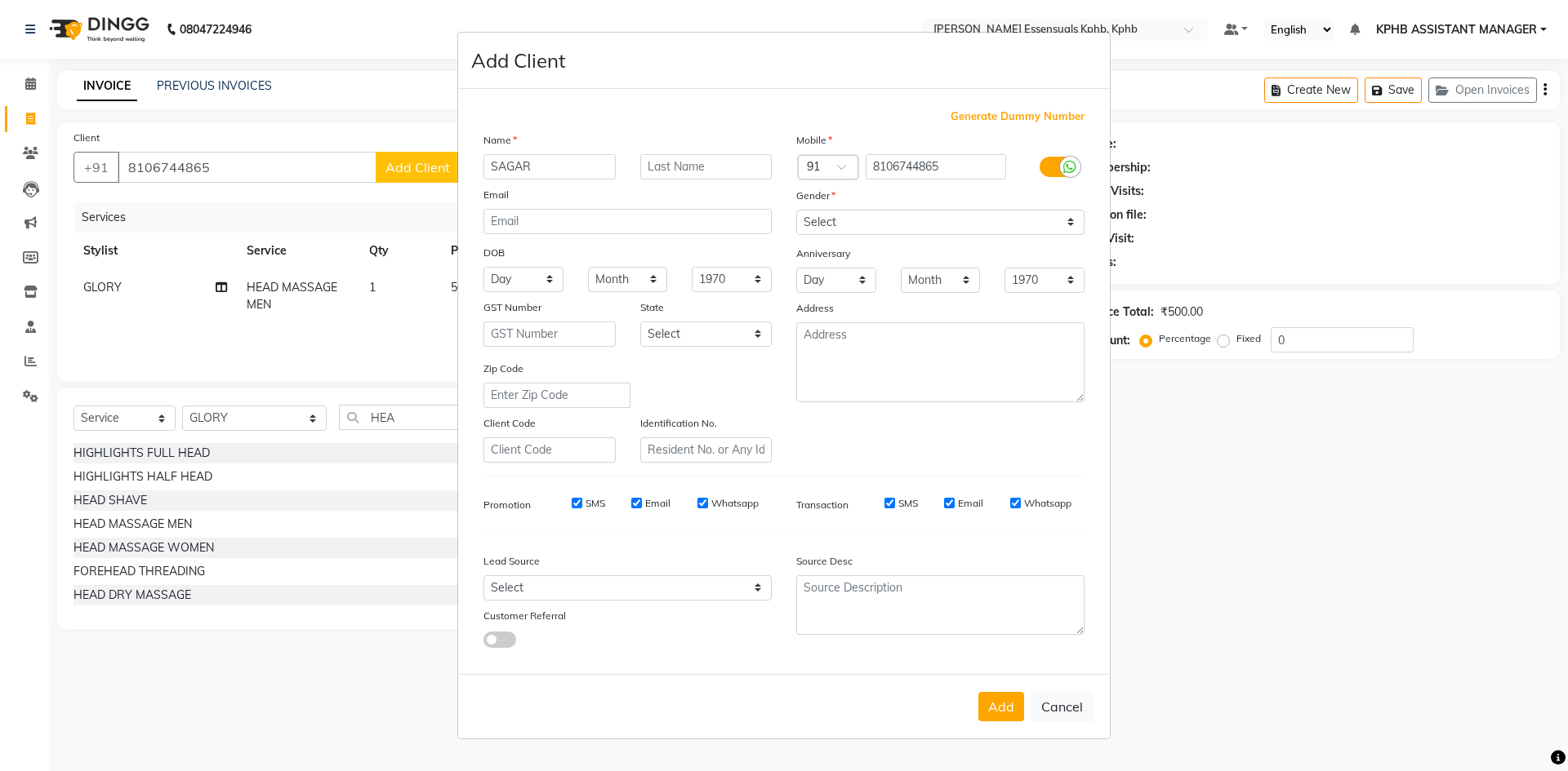
type input "SAGAR"
click at [935, 221] on select "Select [DEMOGRAPHIC_DATA] [DEMOGRAPHIC_DATA] Other Prefer Not To Say" at bounding box center [940, 222] width 289 height 25
select select "[DEMOGRAPHIC_DATA]"
click at [796, 210] on select "Select [DEMOGRAPHIC_DATA] [DEMOGRAPHIC_DATA] Other Prefer Not To Say" at bounding box center [940, 222] width 289 height 25
click at [984, 717] on button "Add" at bounding box center [1001, 706] width 46 height 29
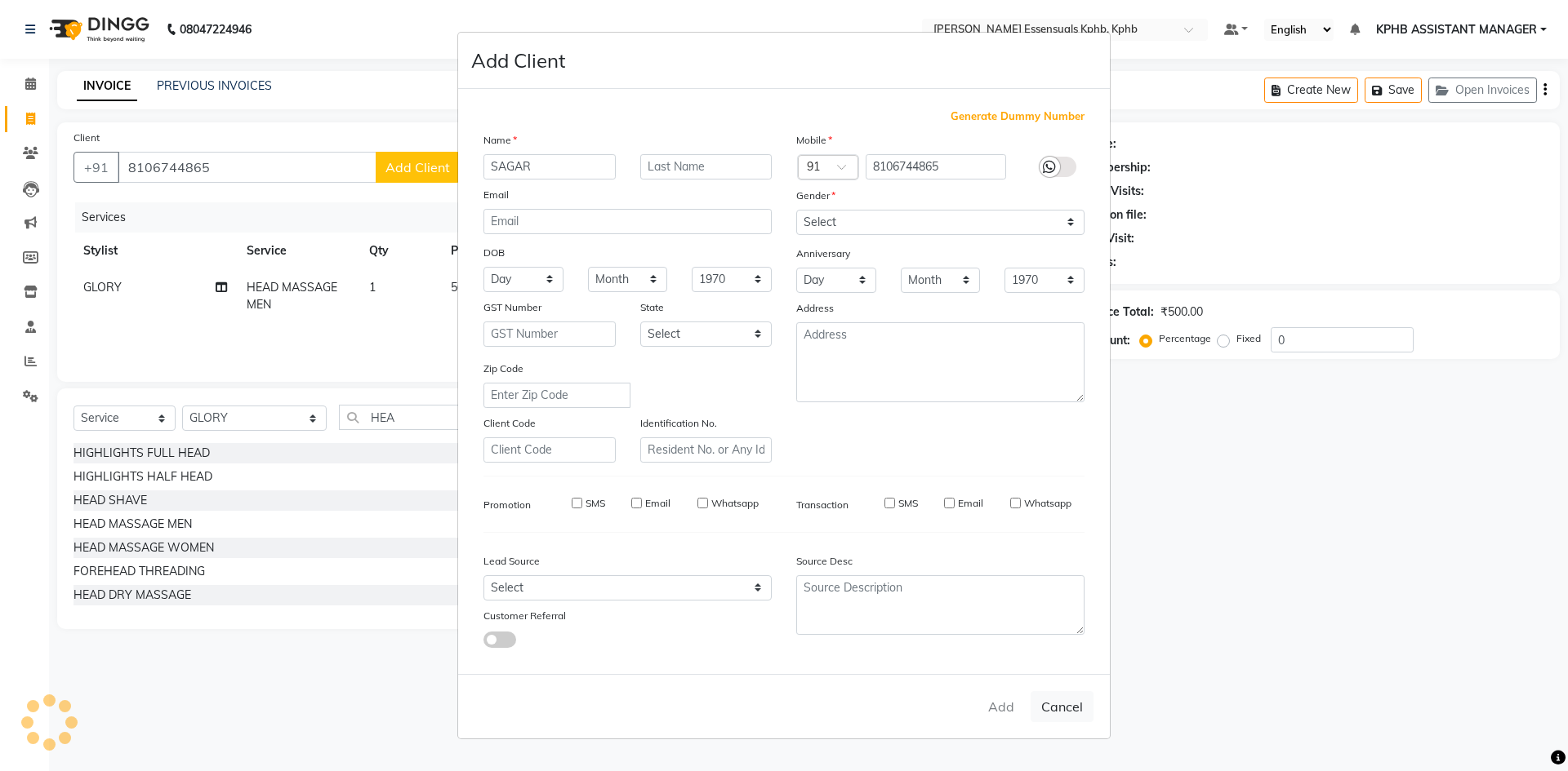
select select
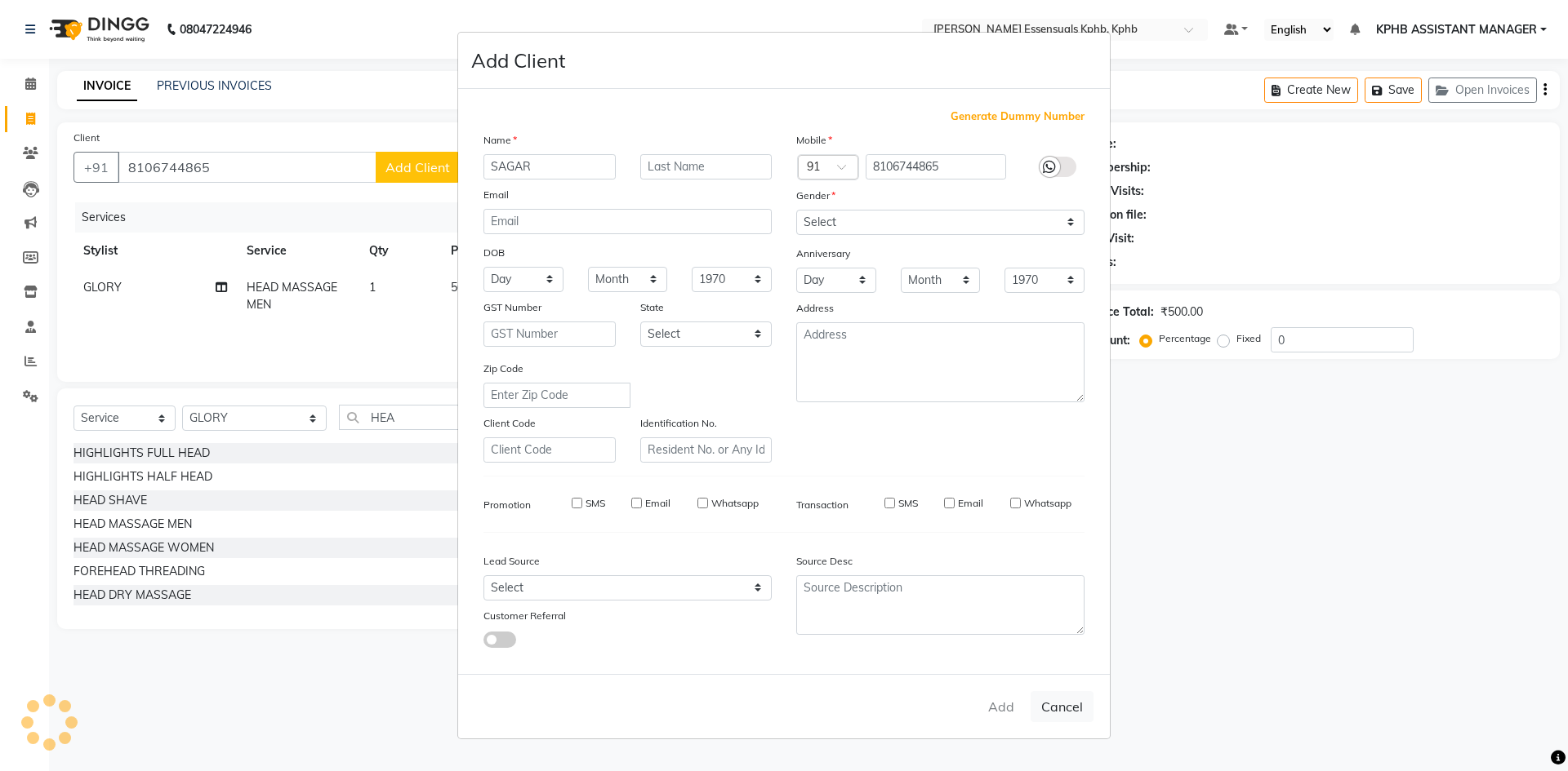
select select
checkbox input "false"
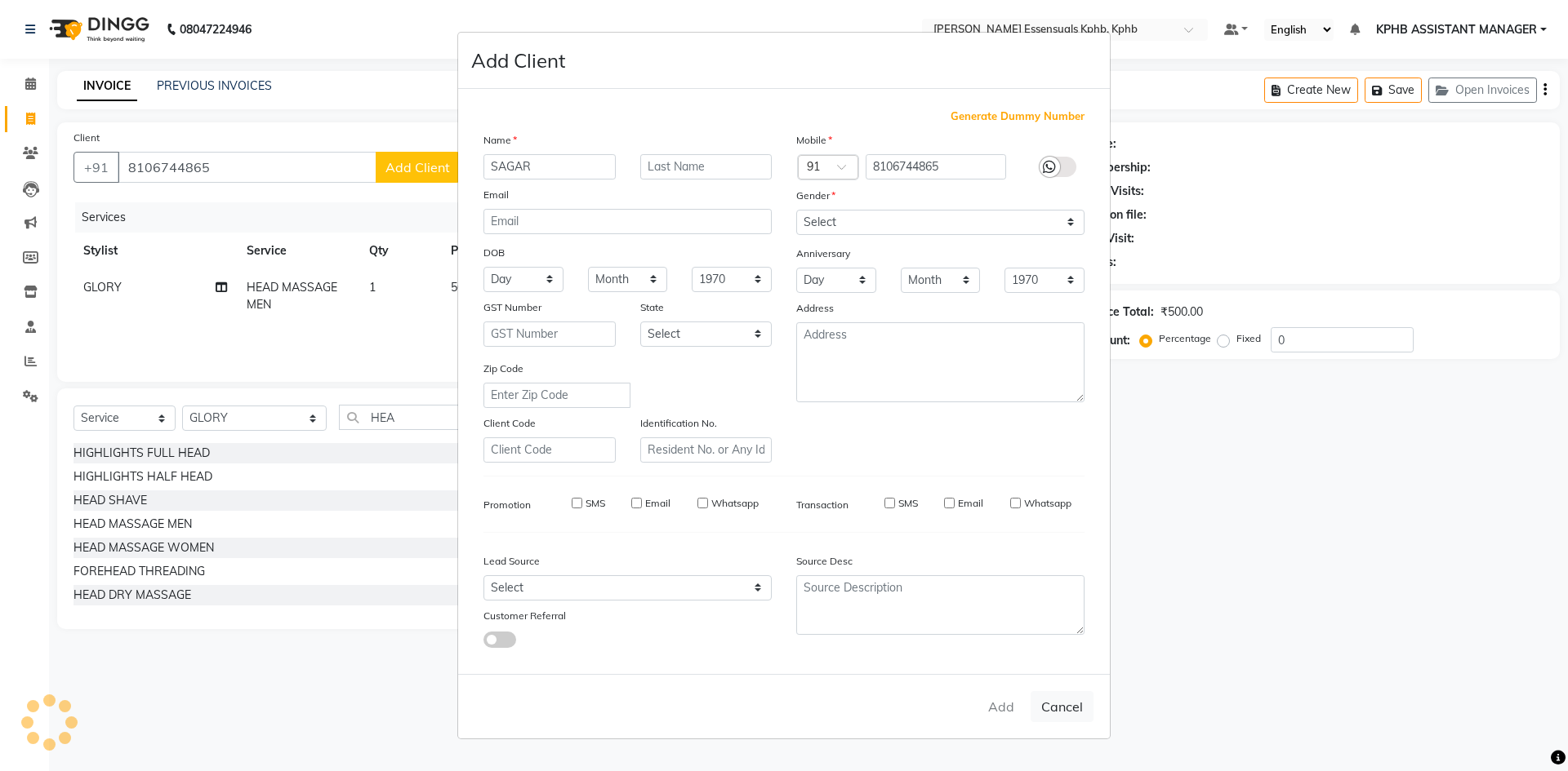
checkbox input "false"
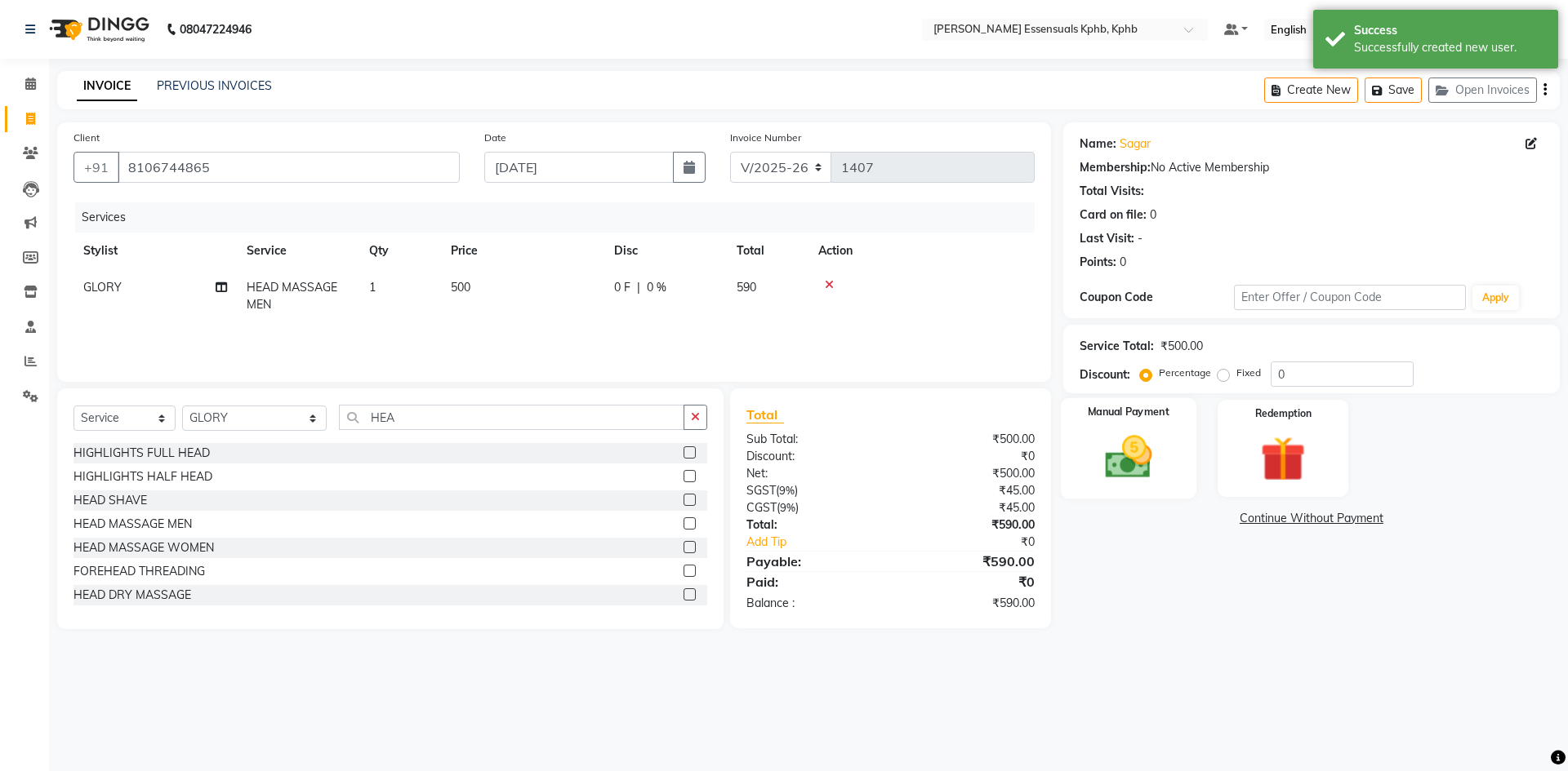
click at [1130, 473] on img at bounding box center [1127, 457] width 76 height 54
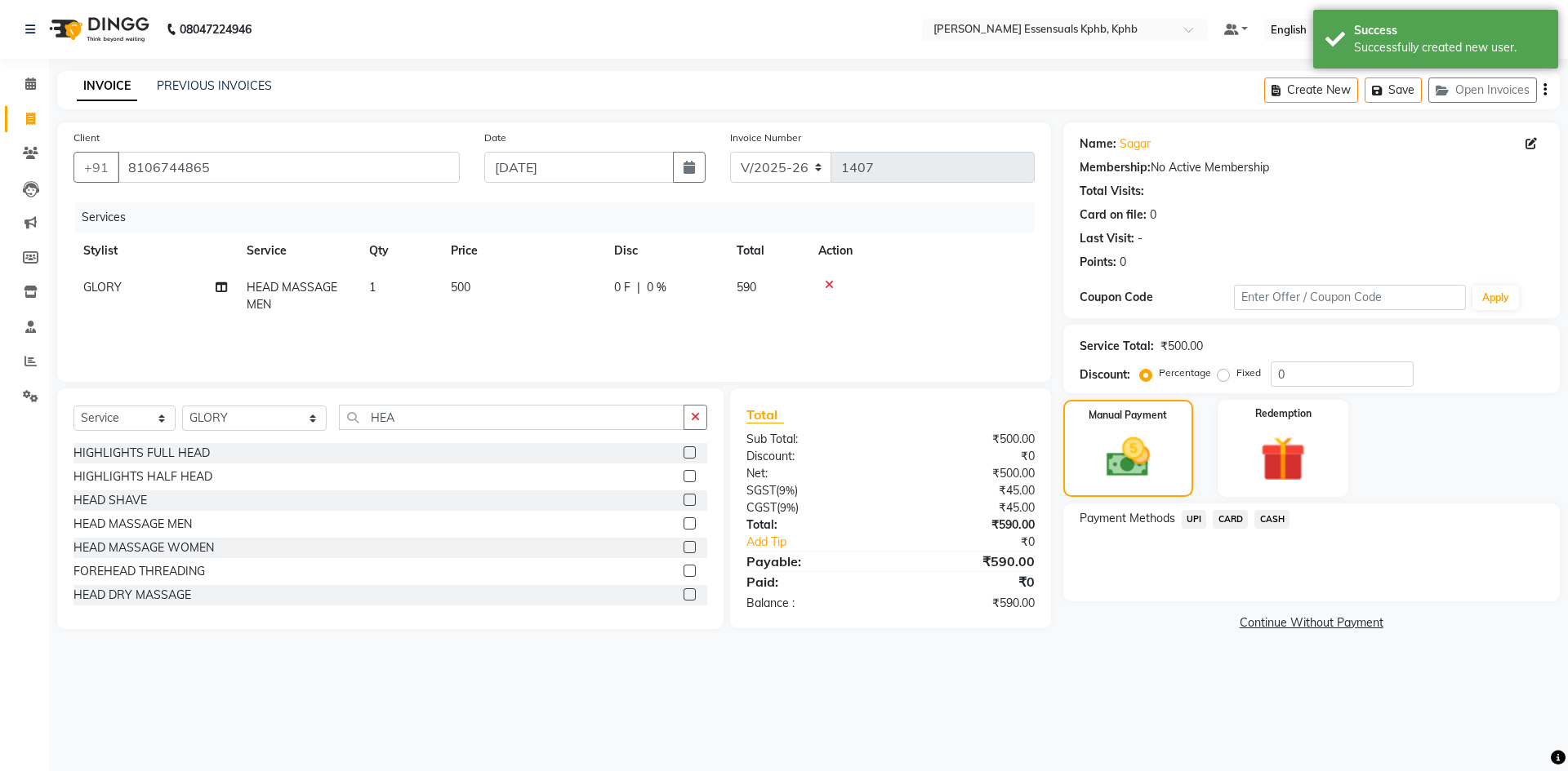
click at [1196, 525] on span "UPI" at bounding box center [1194, 520] width 25 height 19
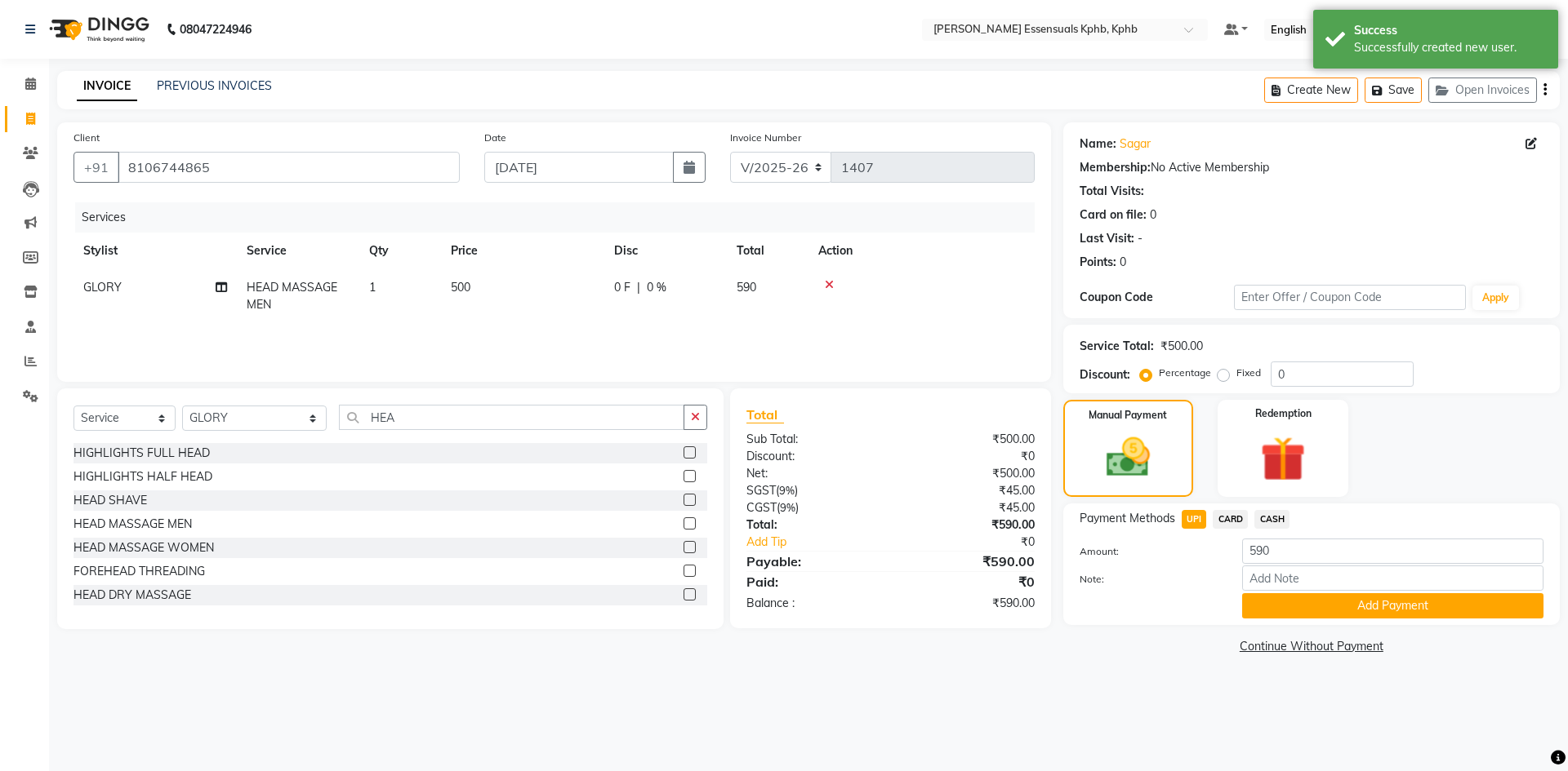
click at [1291, 636] on div "Name: Sagar Membership: No Active Membership Total Visits: Card on file: 0 Last…" at bounding box center [1317, 391] width 509 height 536
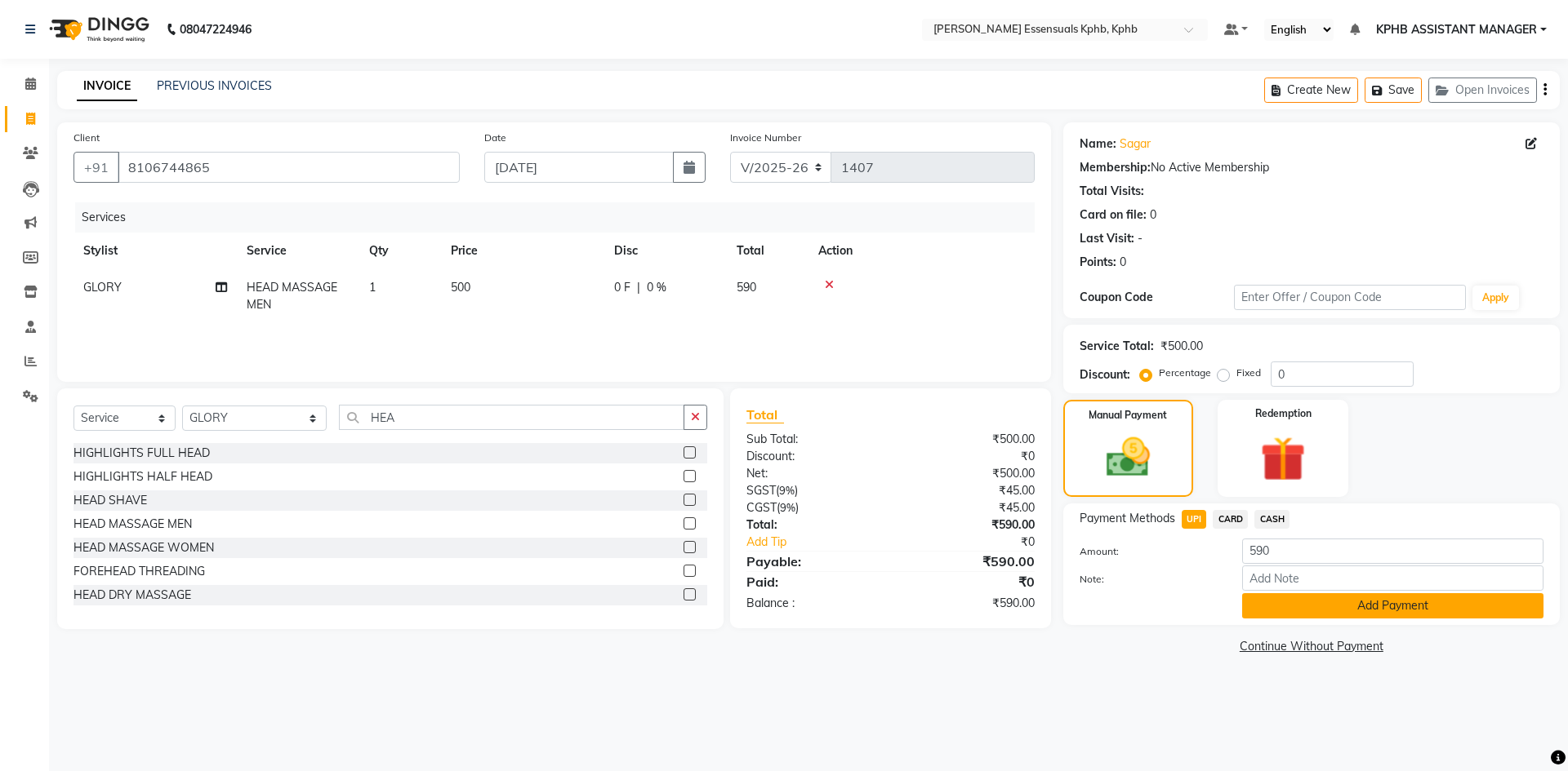
click at [1285, 609] on button "Add Payment" at bounding box center [1392, 605] width 301 height 25
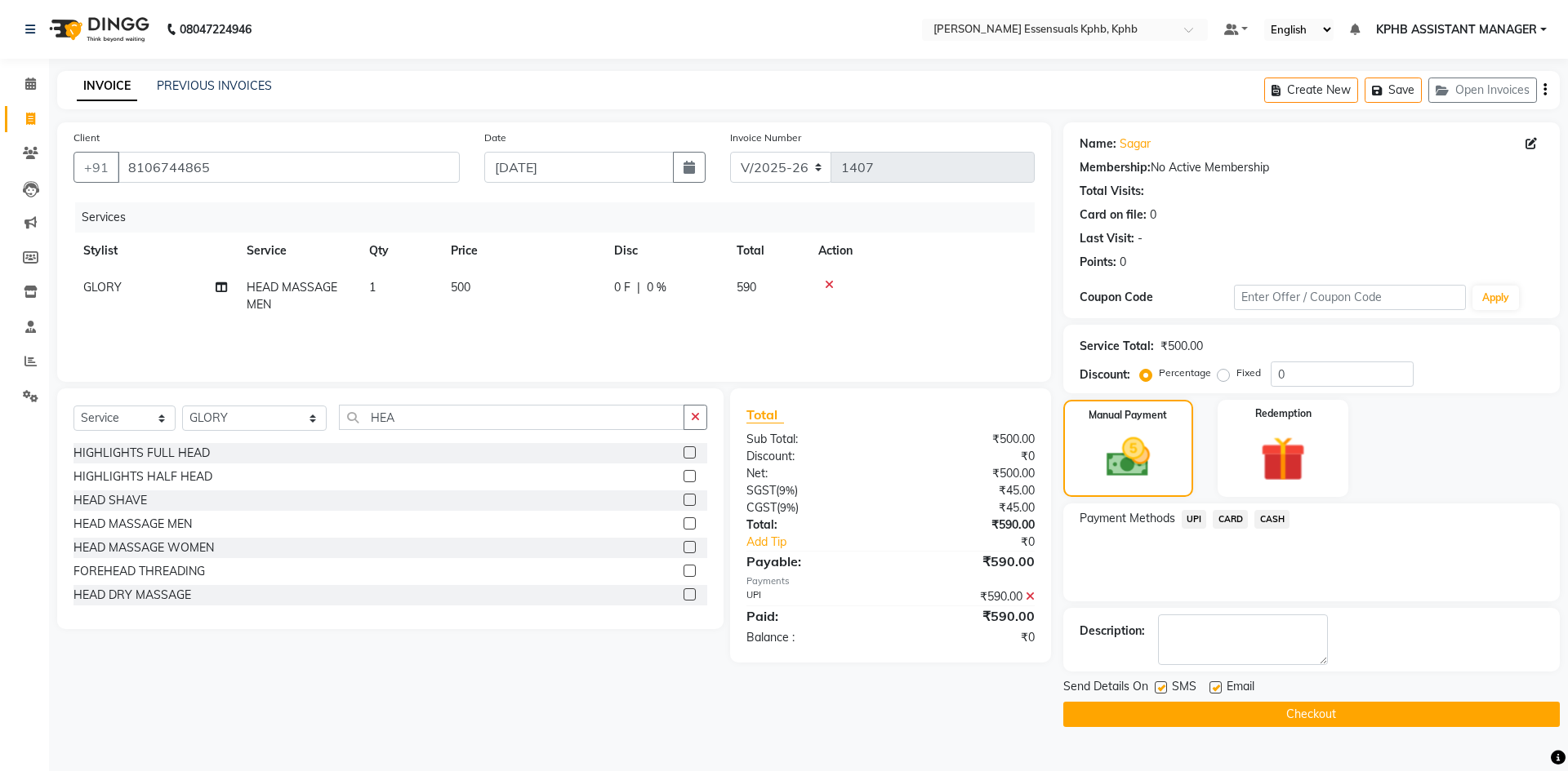
click at [1294, 711] on button "Checkout" at bounding box center [1311, 714] width 497 height 25
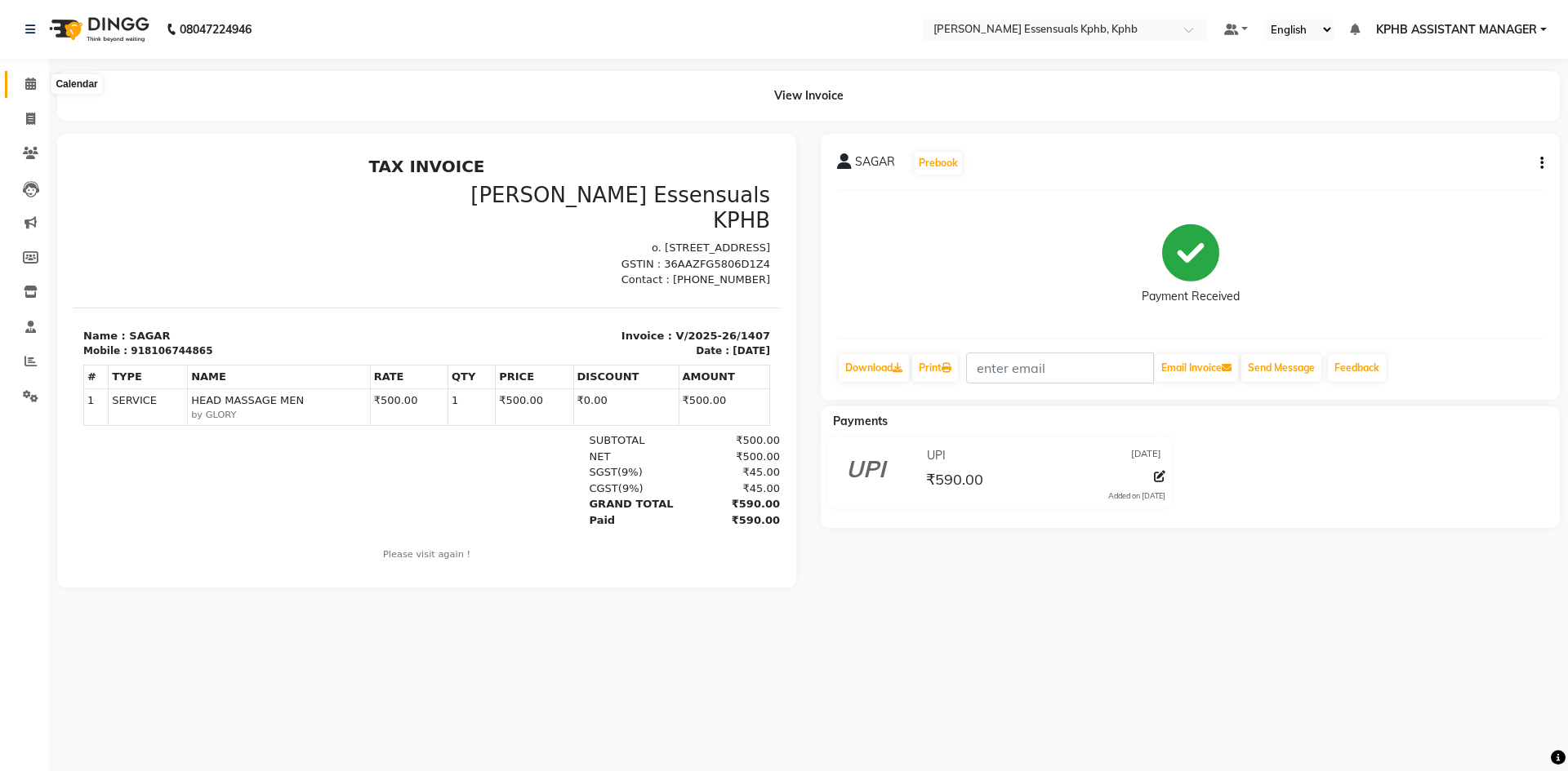
click at [35, 83] on icon at bounding box center [30, 83] width 10 height 12
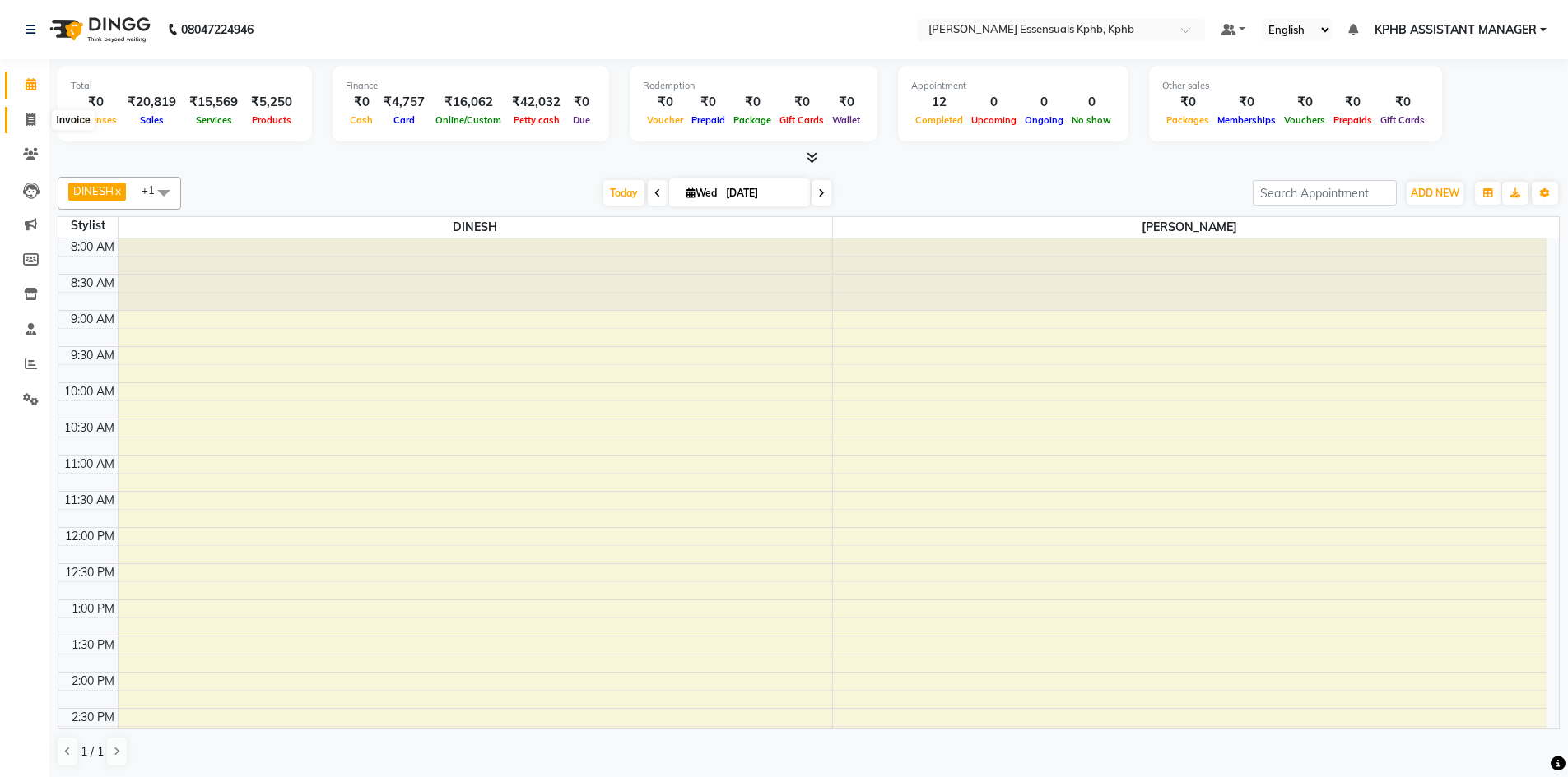
click at [34, 116] on icon at bounding box center [31, 119] width 9 height 12
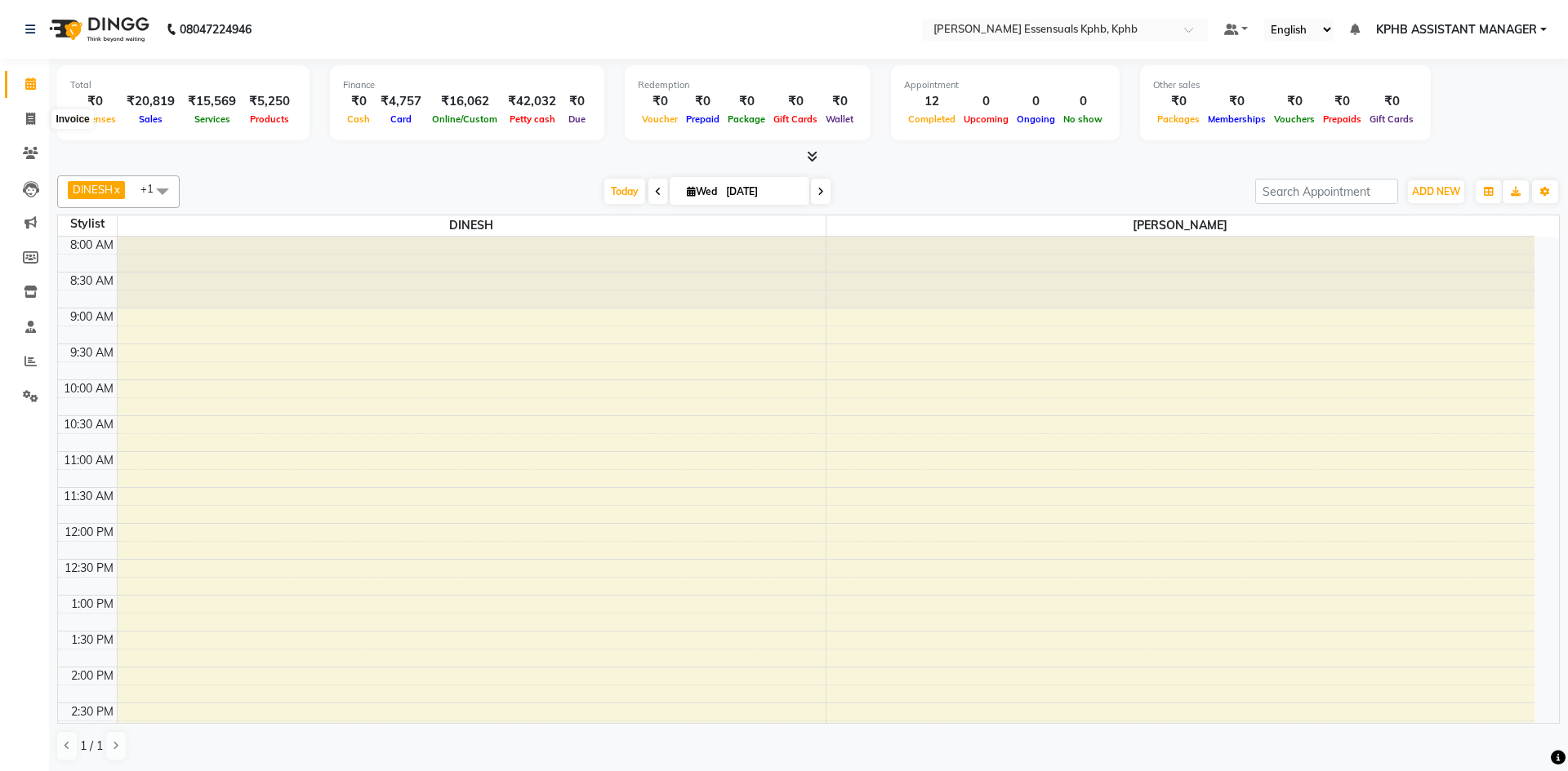
select select "5938"
select select "service"
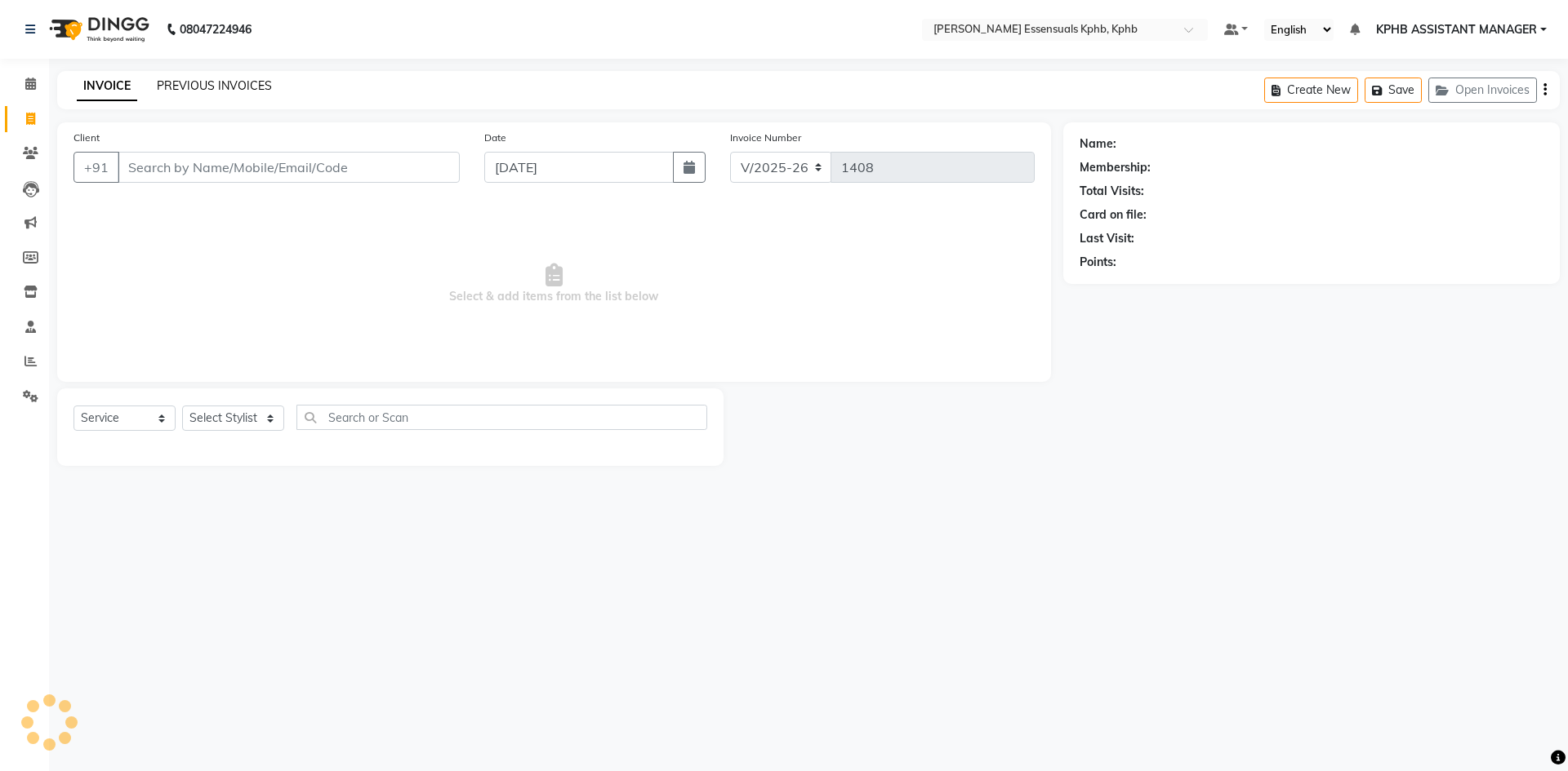
click at [250, 79] on link "PREVIOUS INVOICES" at bounding box center [214, 86] width 115 height 15
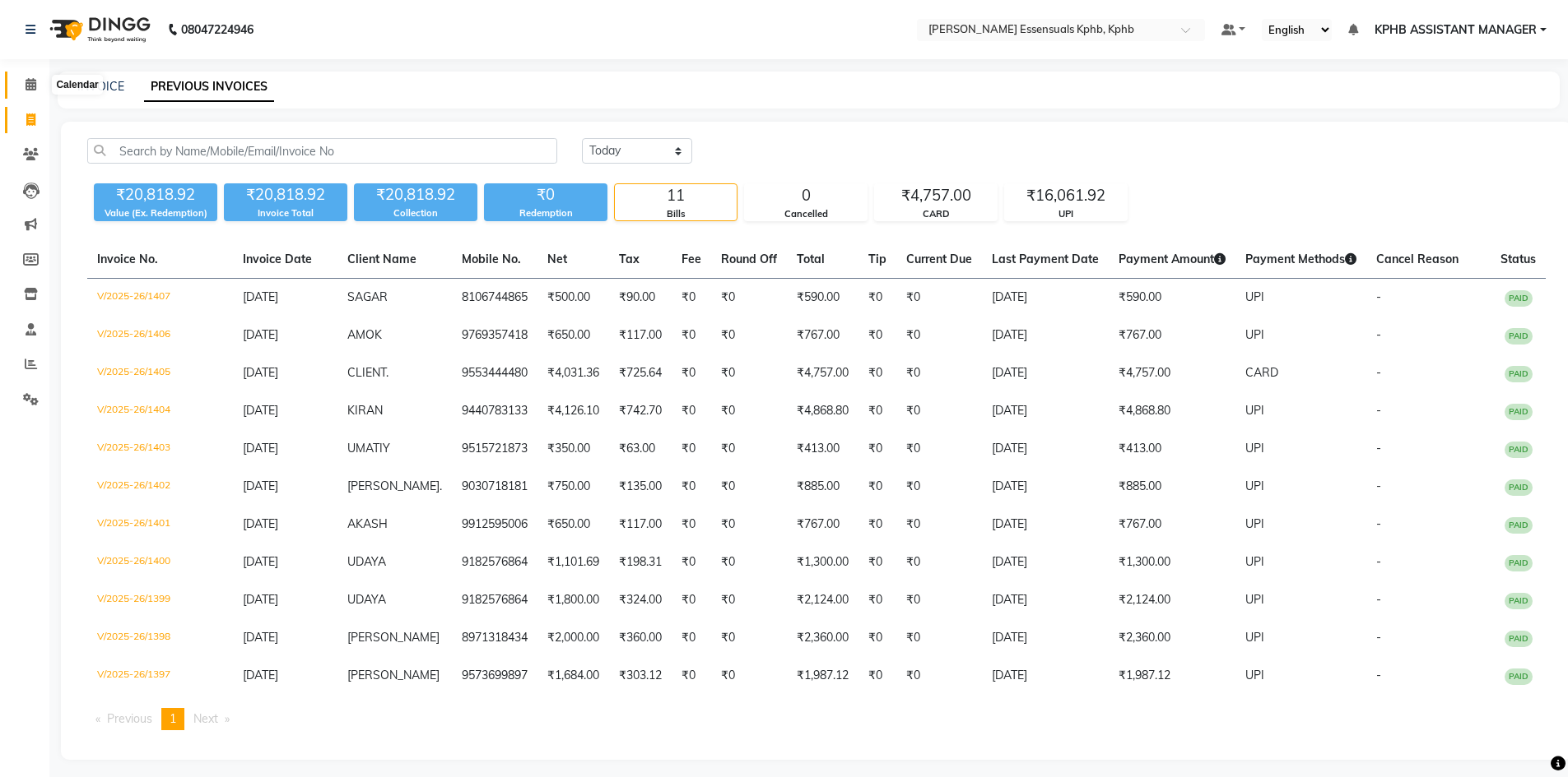
click at [26, 93] on span at bounding box center [30, 85] width 28 height 19
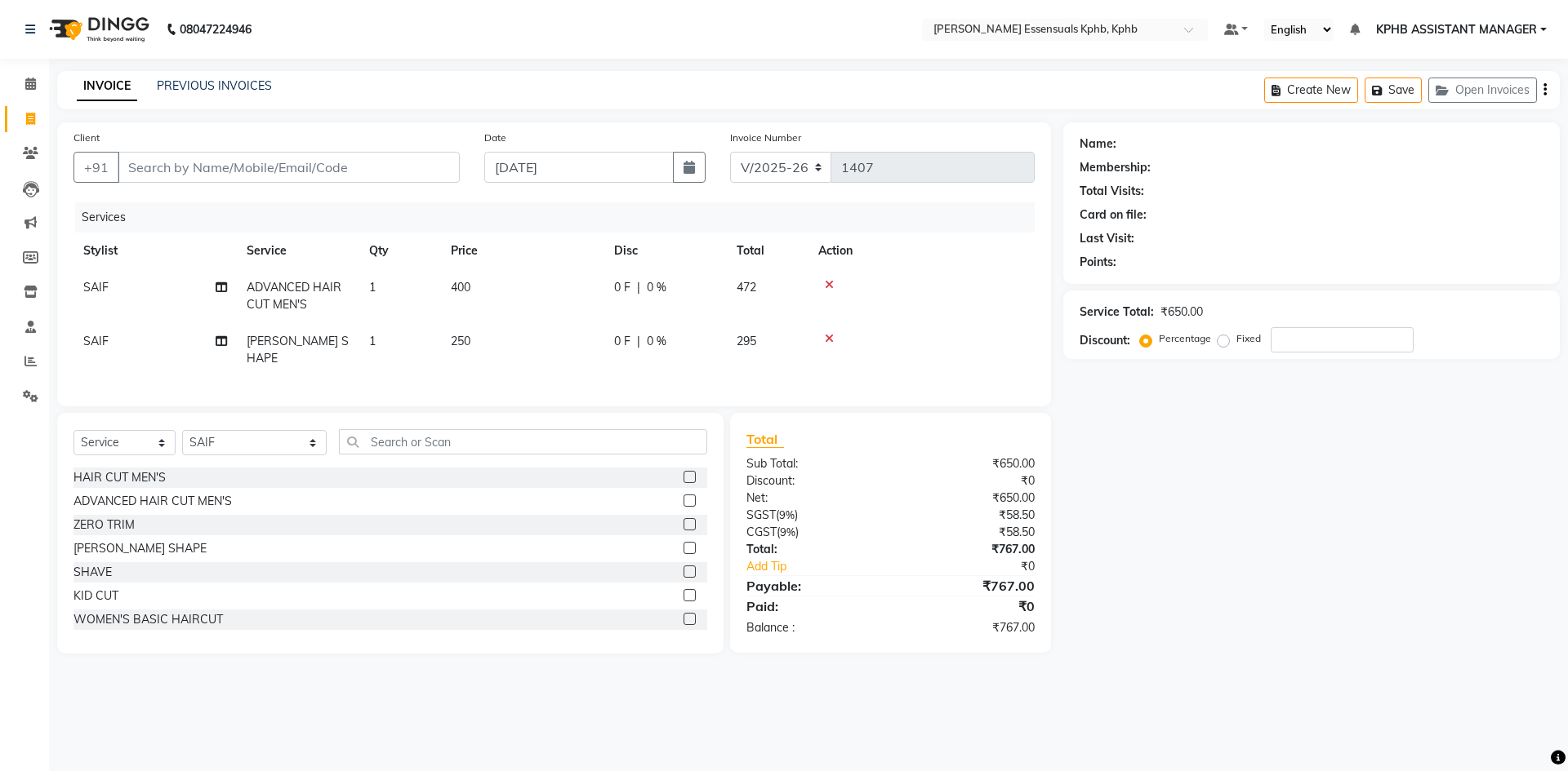
select select "5938"
select select "service"
select select "84873"
click at [279, 167] on input "Client" at bounding box center [288, 167] width 342 height 31
click at [291, 156] on input "Client" at bounding box center [288, 167] width 342 height 31
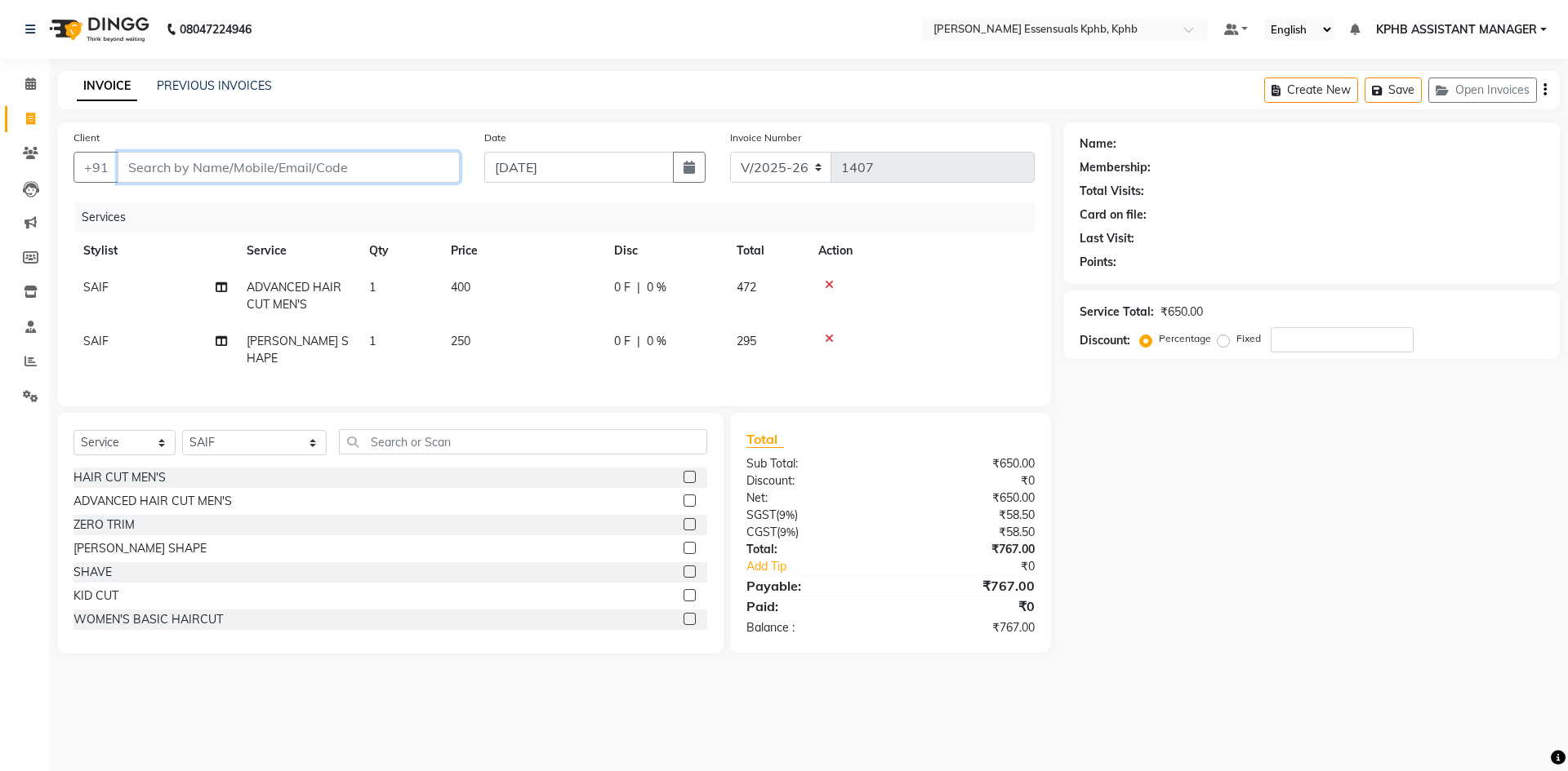
click at [257, 181] on input "Client" at bounding box center [288, 167] width 342 height 31
click at [244, 442] on select "Select Stylist [PERSON_NAME] KPHB ASSISTANT MANAGER [PERSON_NAME] [PERSON_NAME]…" at bounding box center [254, 442] width 144 height 25
click at [127, 433] on select "Select Service Product Membership Package Voucher Prepaid Gift Card" at bounding box center [124, 442] width 102 height 25
select select "product"
click at [73, 430] on select "Select Service Product Membership Package Voucher Prepaid Gift Card" at bounding box center [124, 442] width 102 height 25
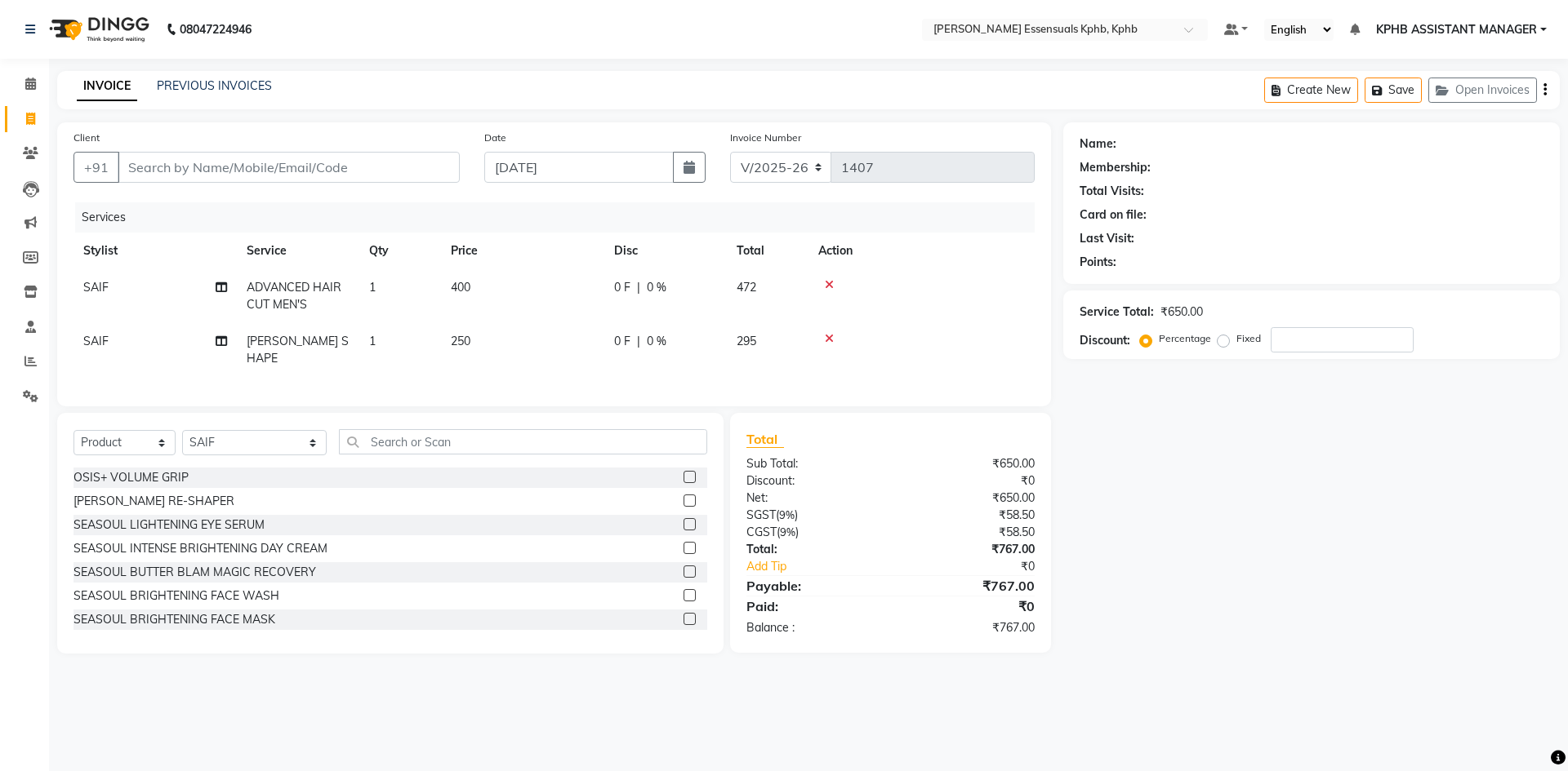
drag, startPoint x: 699, startPoint y: 453, endPoint x: 653, endPoint y: 441, distance: 47.5
click at [675, 448] on div "Select Service Product Membership Package Voucher Prepaid Gift Card Select Styl…" at bounding box center [390, 448] width 634 height 38
click at [649, 441] on input "text" at bounding box center [523, 441] width 368 height 25
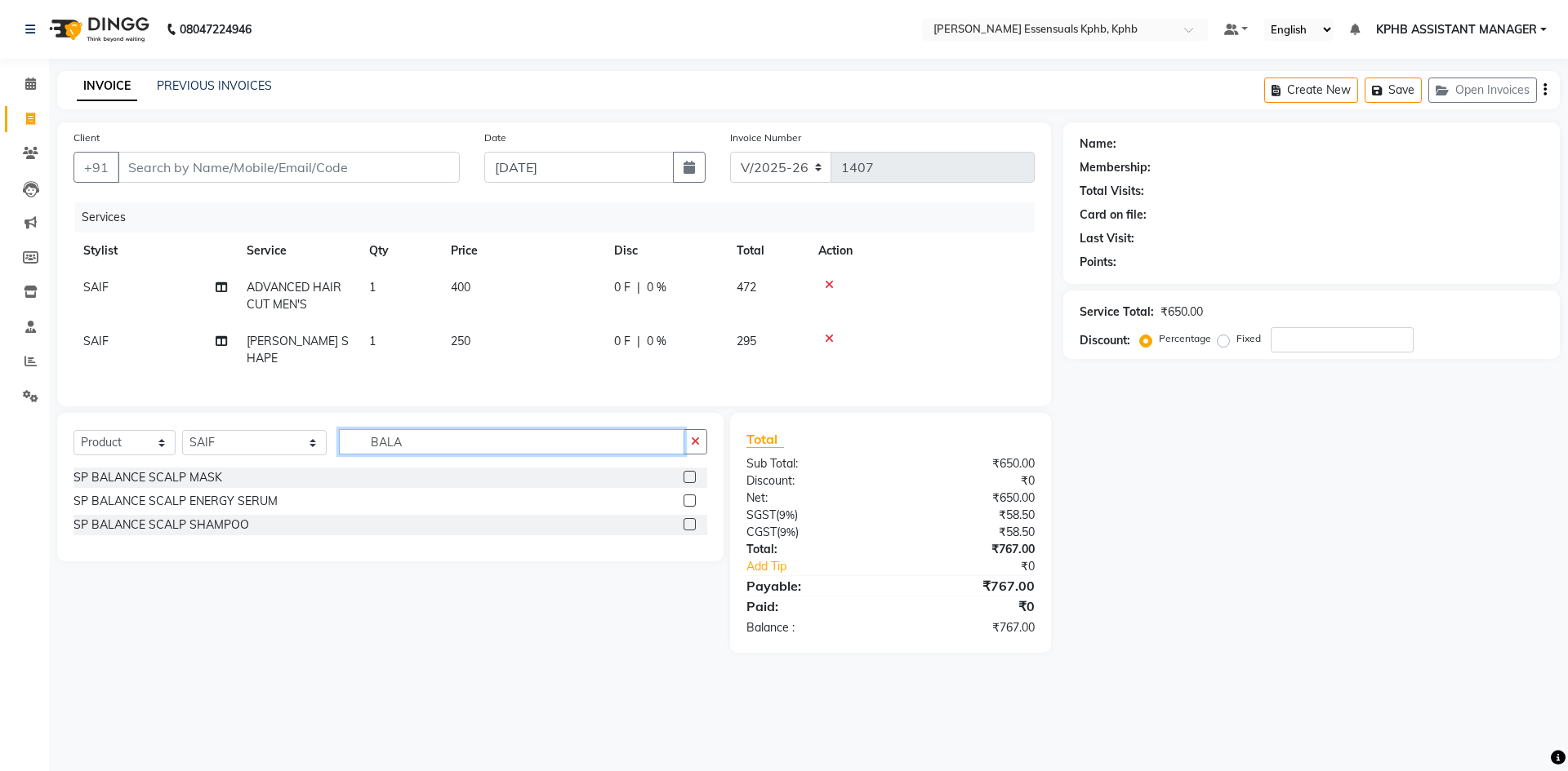
type input "BALA"
click at [694, 520] on label at bounding box center [689, 524] width 12 height 12
click at [694, 520] on input "checkbox" at bounding box center [688, 525] width 10 height 10
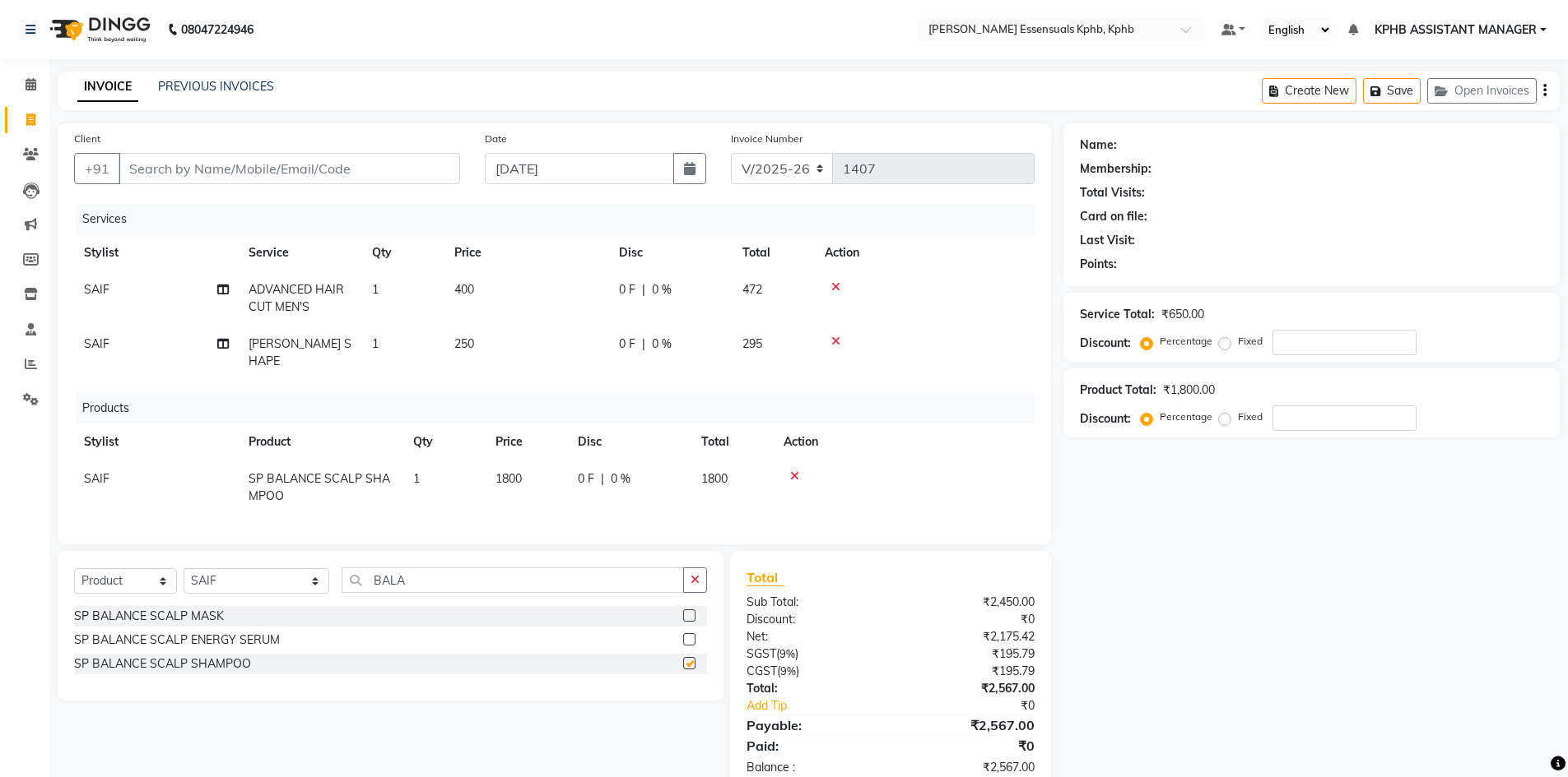
checkbox input "false"
click at [274, 163] on input "Client" at bounding box center [289, 168] width 342 height 31
type input "9"
type input "0"
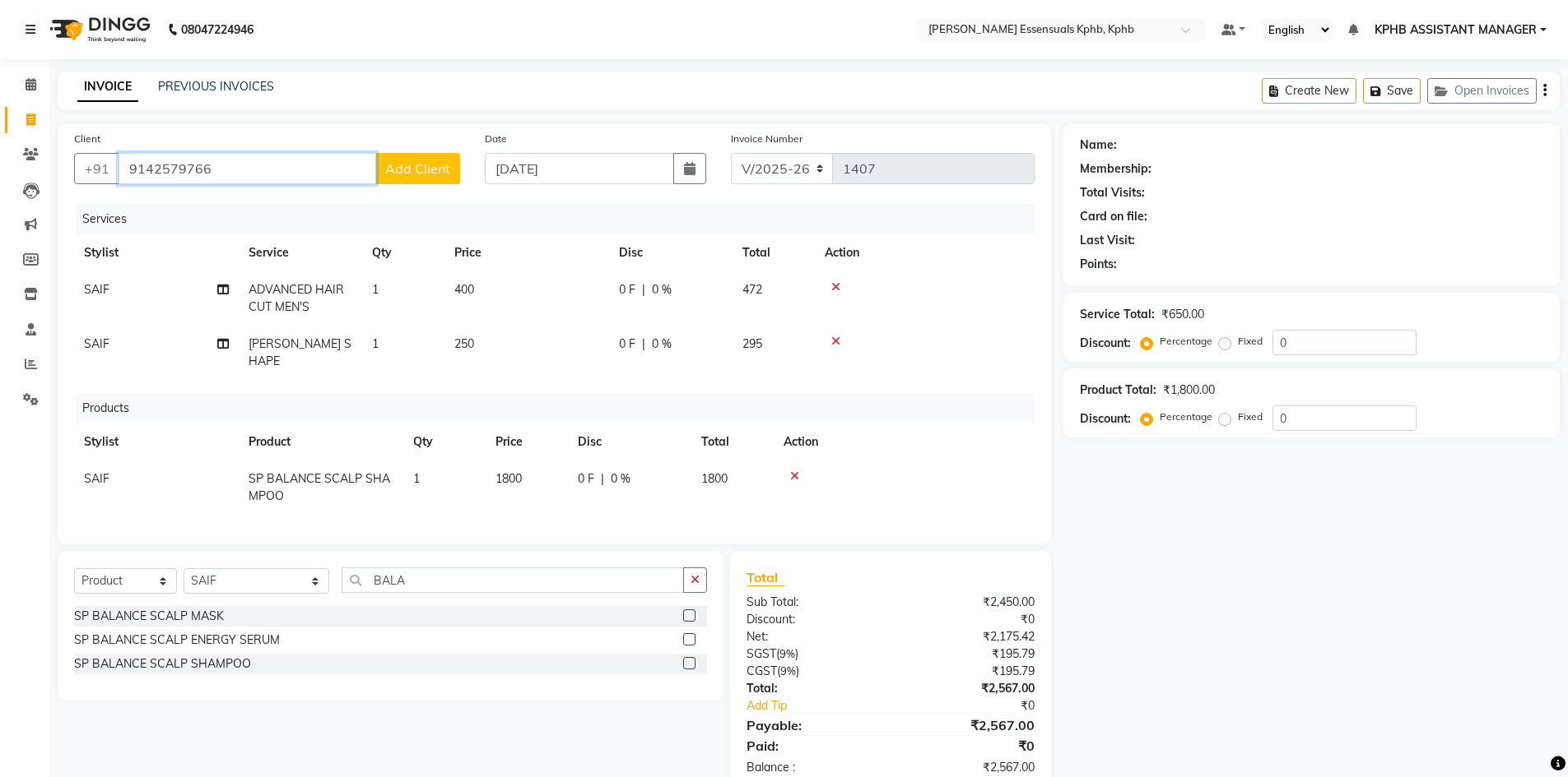
type input "9142579766"
click at [435, 146] on div "Client +91 9142579766 Add Client" at bounding box center [266, 163] width 411 height 67
click at [437, 168] on span "Add Client" at bounding box center [418, 168] width 65 height 16
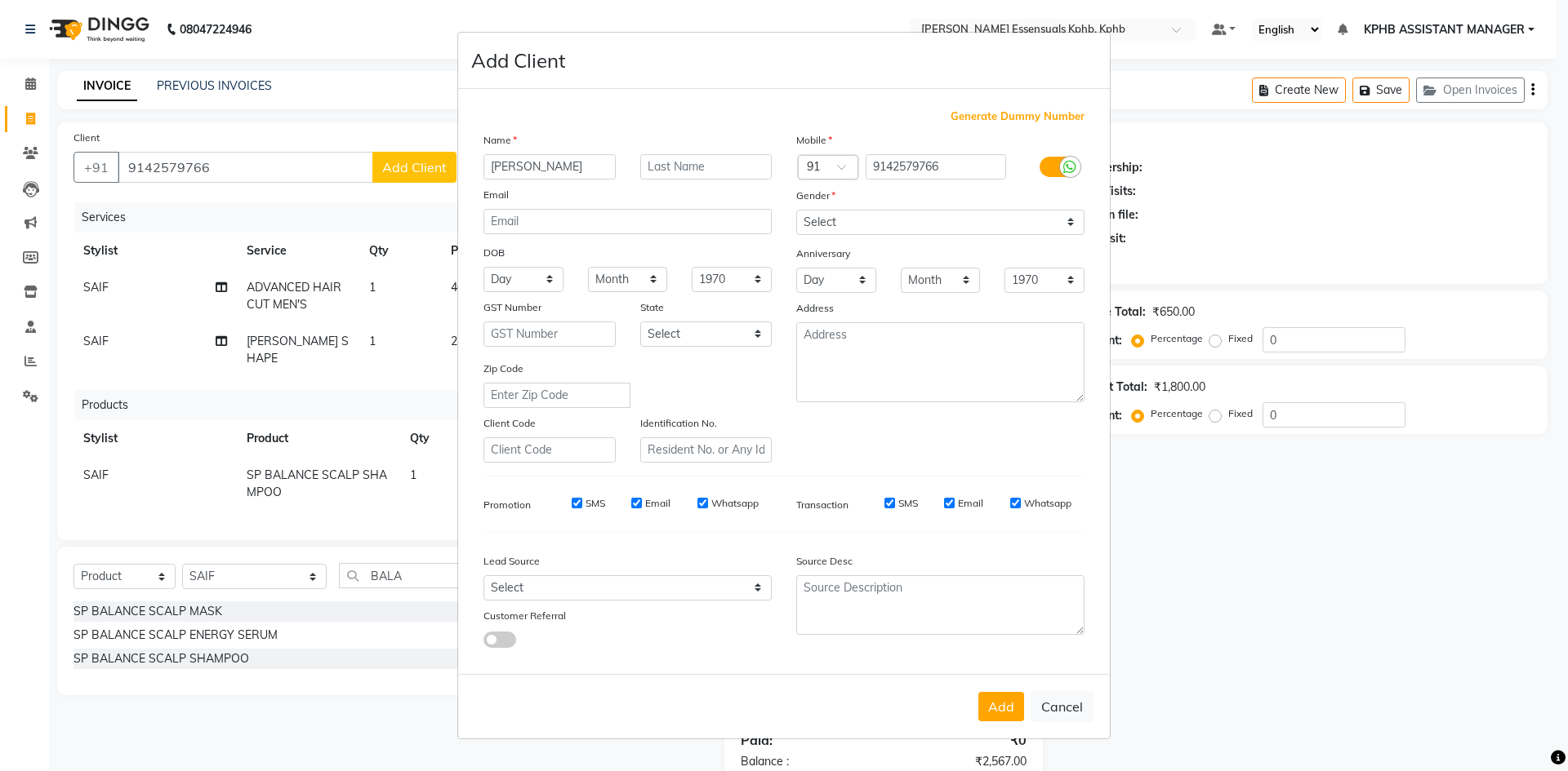
type input "AKSHAT"
click at [885, 210] on select "Select Male Female Other Prefer Not To Say" at bounding box center [940, 222] width 289 height 25
select select "male"
click at [796, 210] on select "Select Male Female Other Prefer Not To Say" at bounding box center [940, 222] width 289 height 25
click at [978, 709] on div "Add Cancel" at bounding box center [784, 706] width 651 height 65
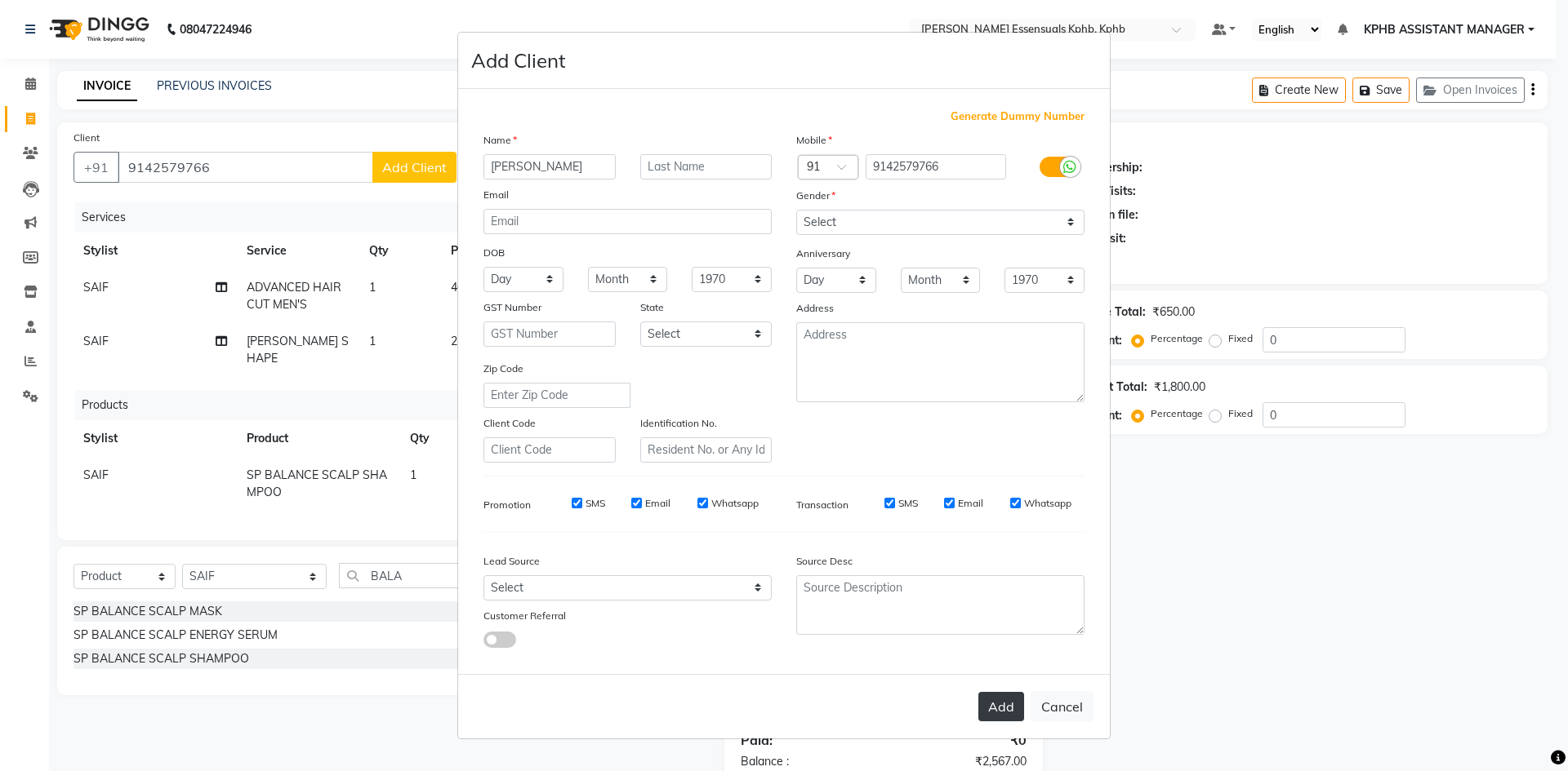
click at [1020, 701] on button "Add" at bounding box center [1001, 706] width 46 height 29
select select
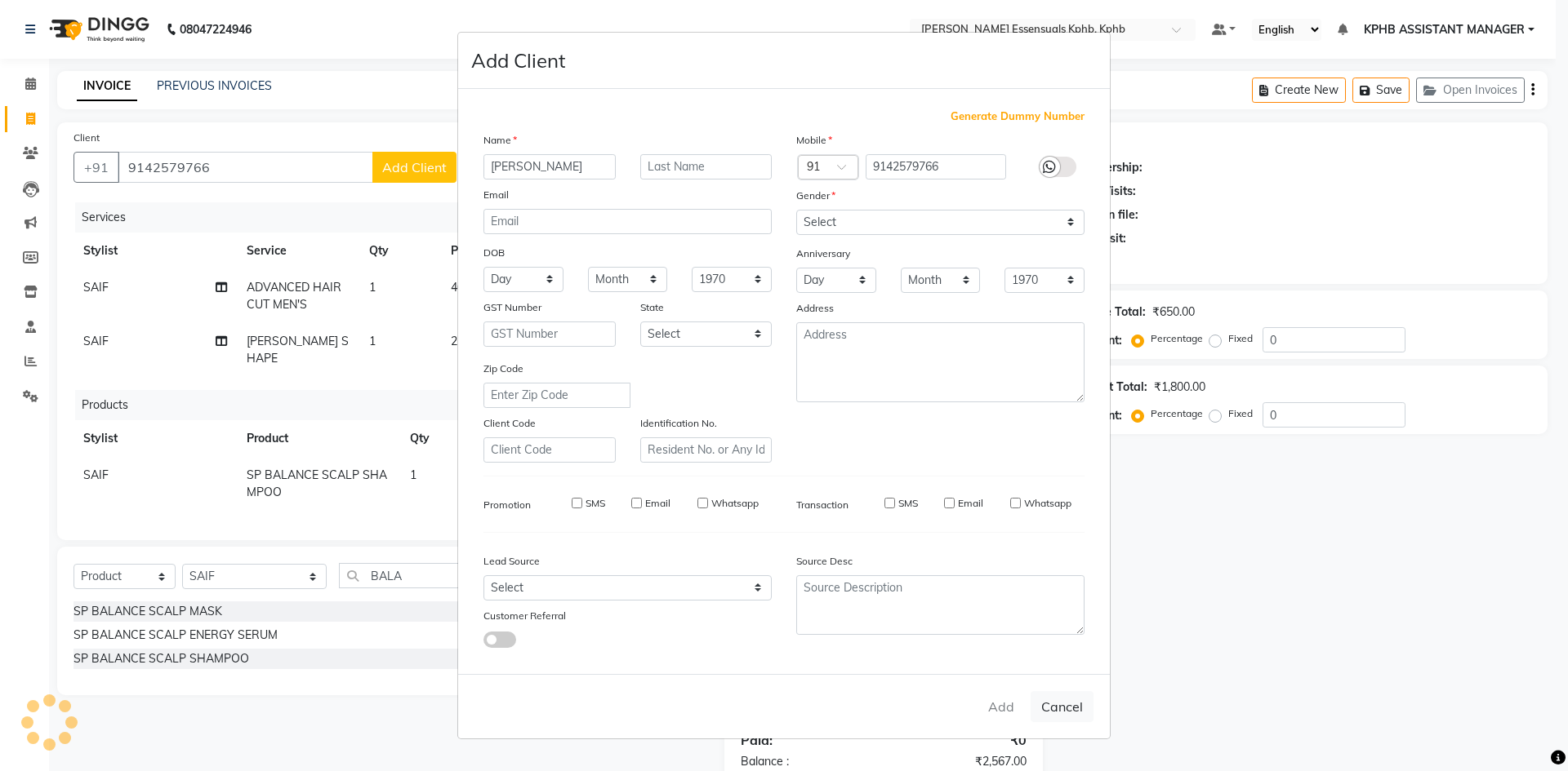
select select
checkbox input "false"
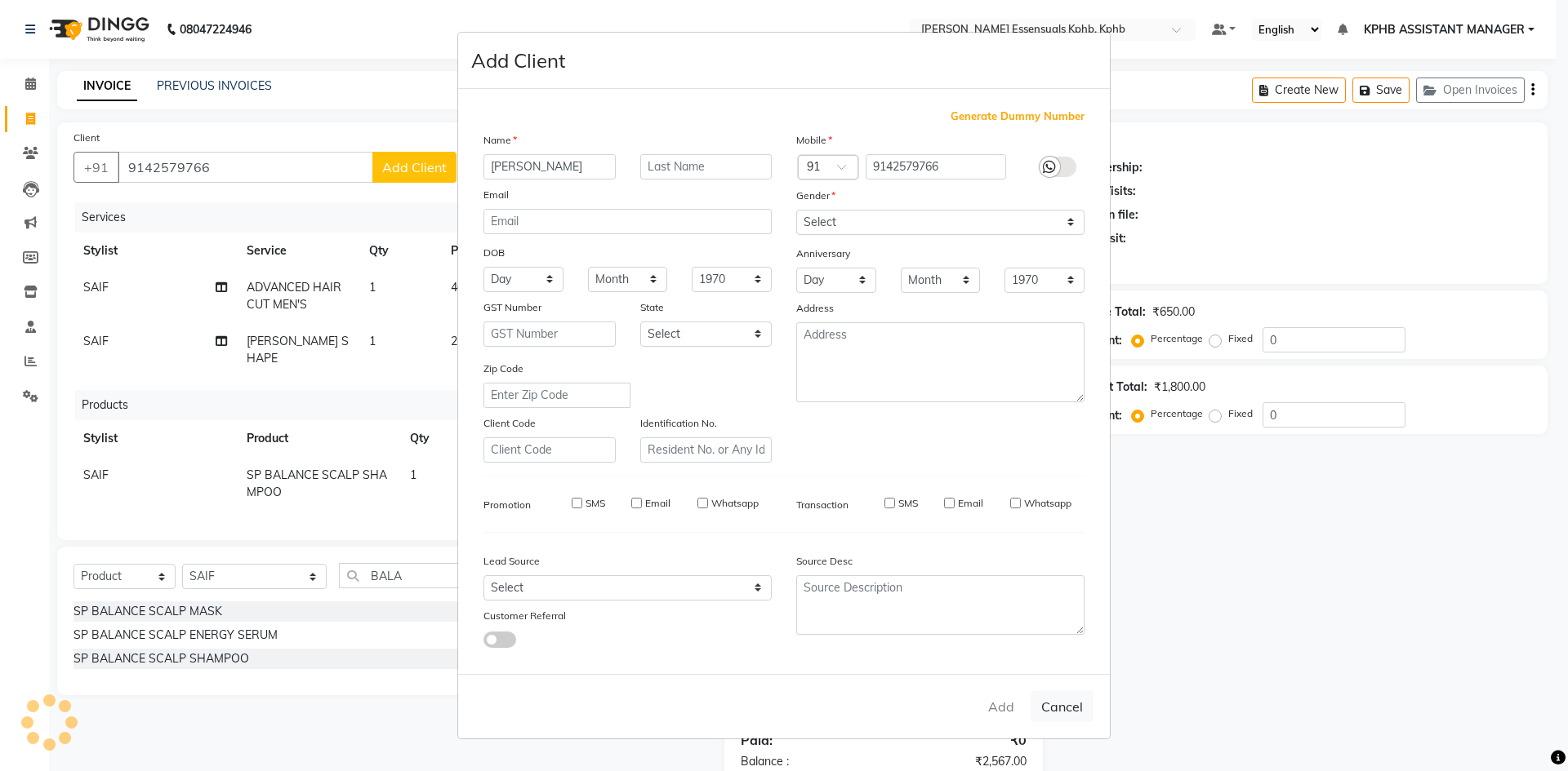
checkbox input "false"
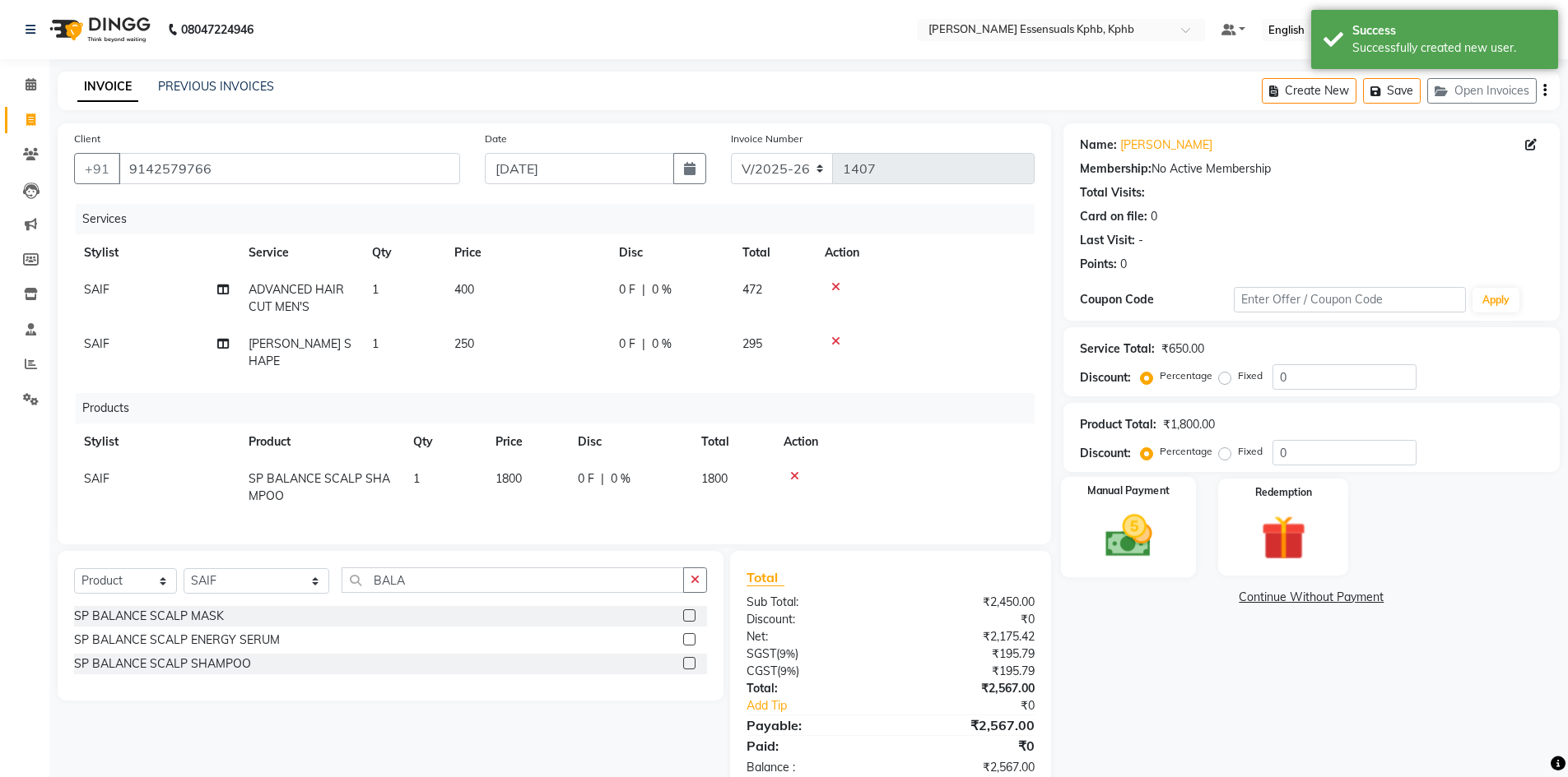
click at [1115, 514] on img at bounding box center [1128, 535] width 76 height 54
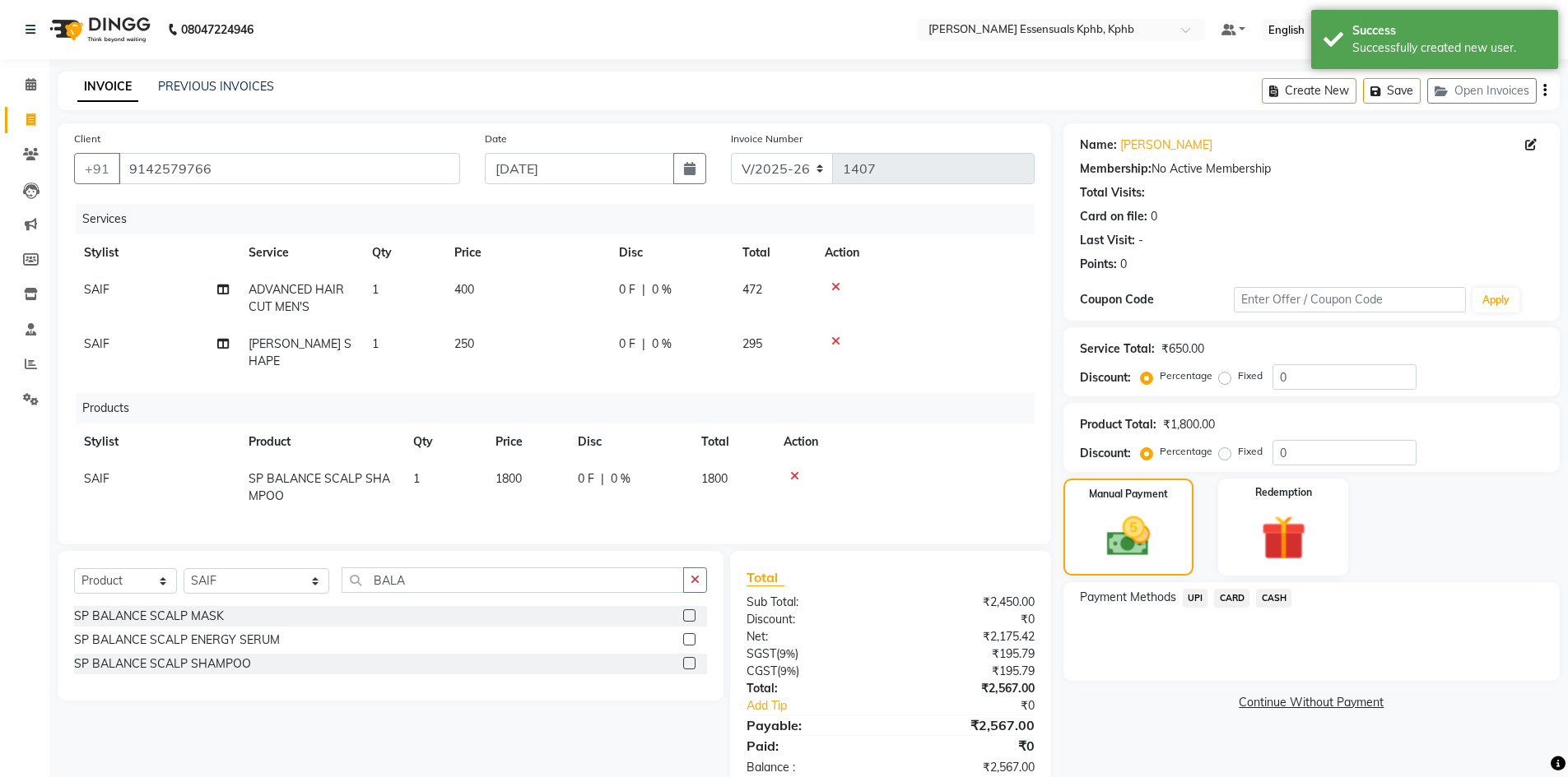
click at [1196, 595] on span "UPI" at bounding box center [1195, 599] width 26 height 19
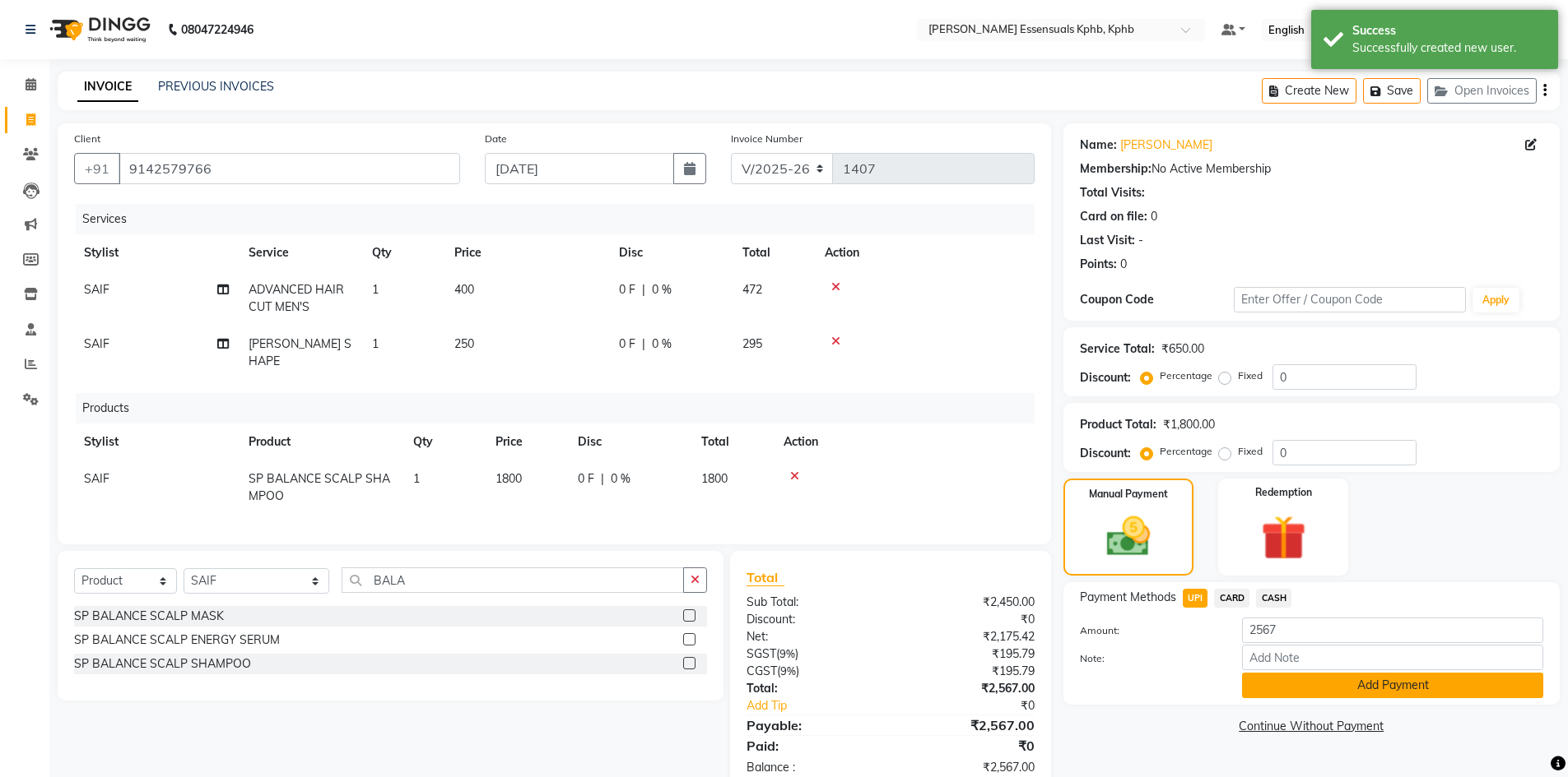
click at [1294, 685] on button "Add Payment" at bounding box center [1392, 685] width 301 height 25
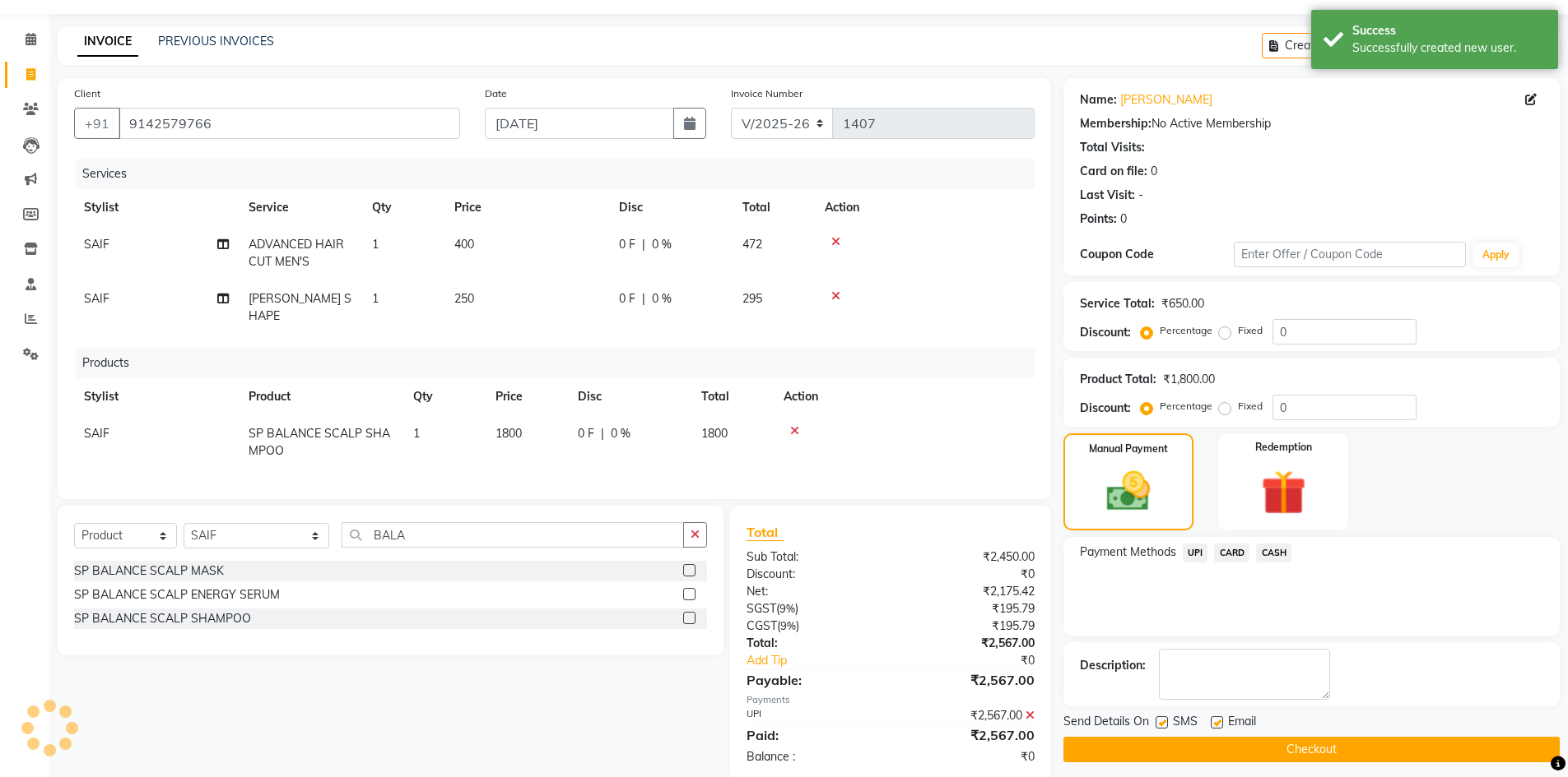
scroll to position [70, 0]
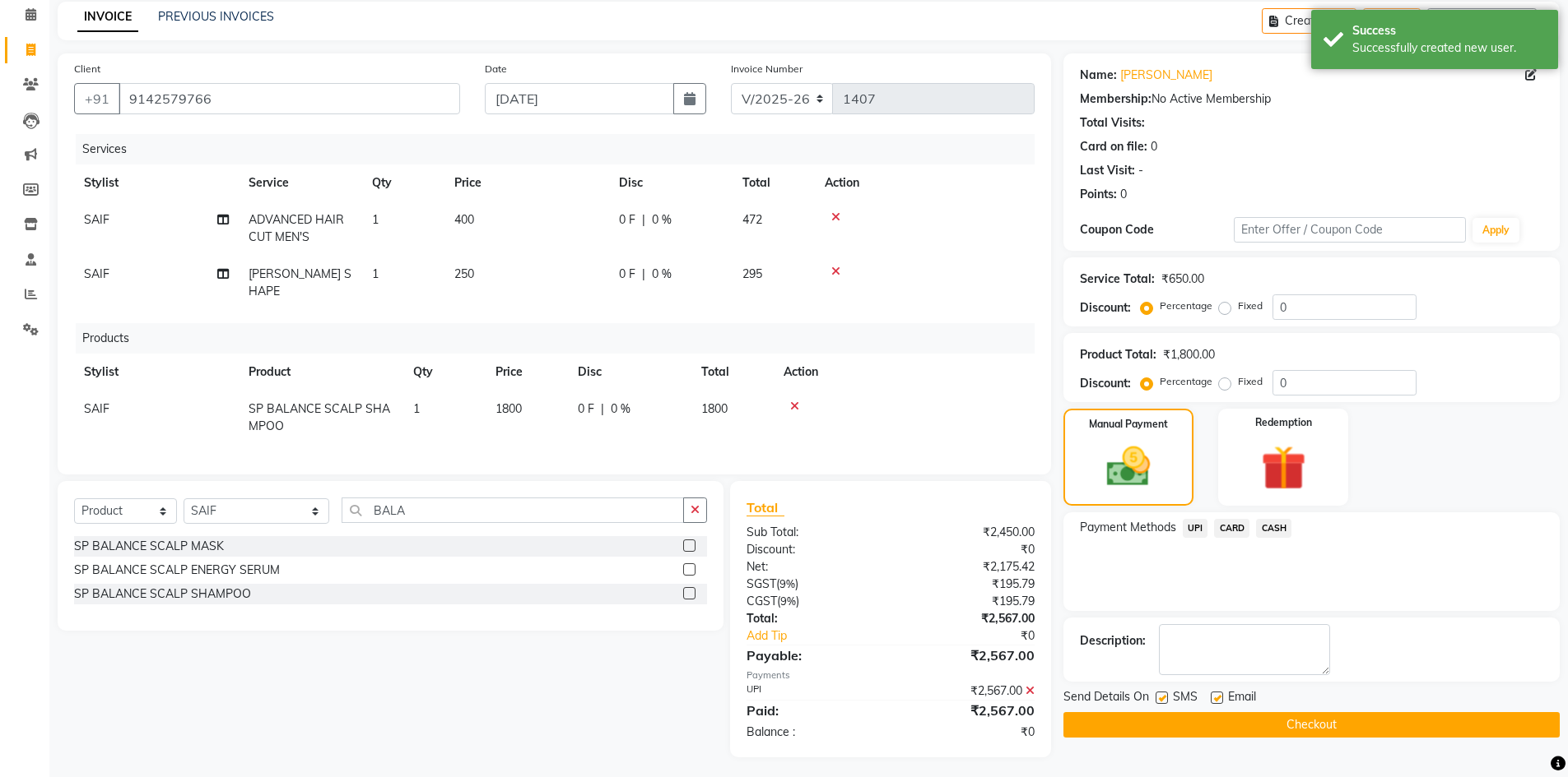
click at [1301, 719] on button "Checkout" at bounding box center [1311, 725] width 496 height 25
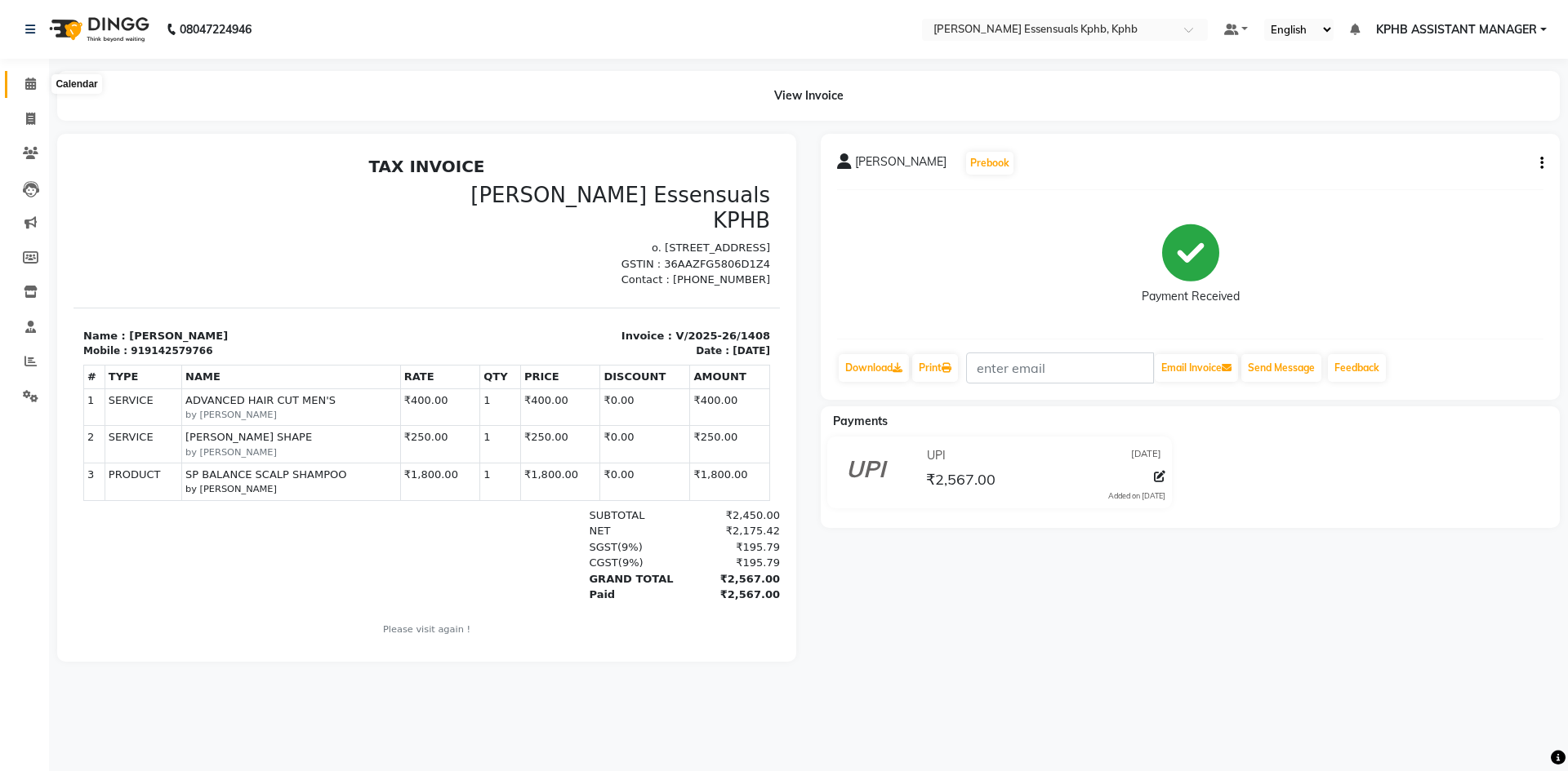
click at [35, 85] on icon at bounding box center [30, 83] width 10 height 12
